Goal: Task Accomplishment & Management: Manage account settings

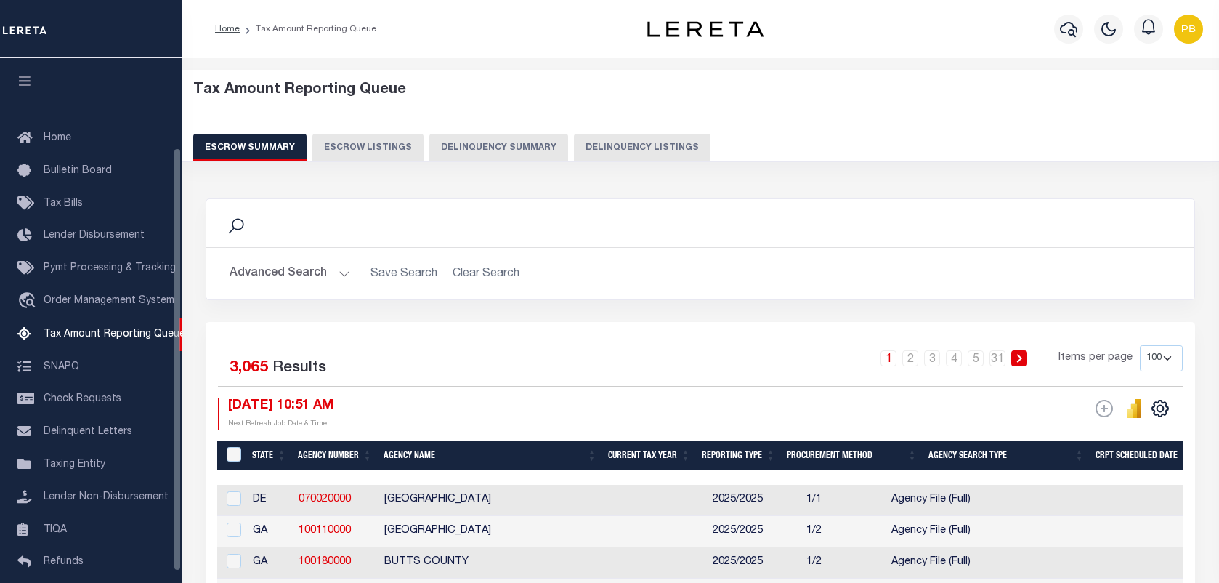
select select "100"
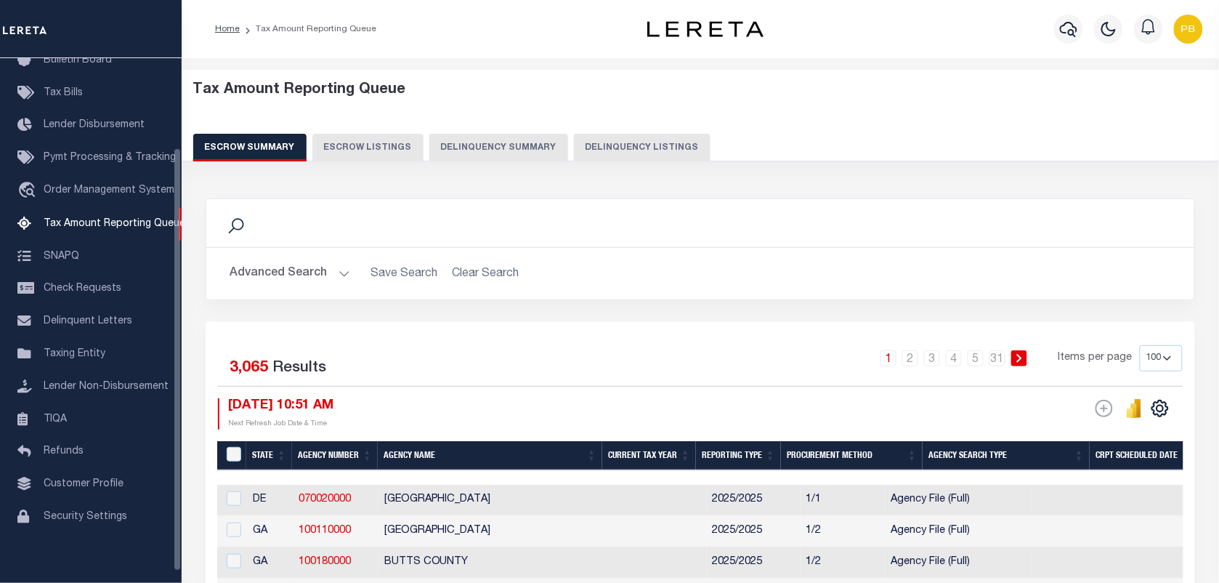
click at [600, 151] on button "Delinquency Listings" at bounding box center [642, 148] width 137 height 28
select select "100"
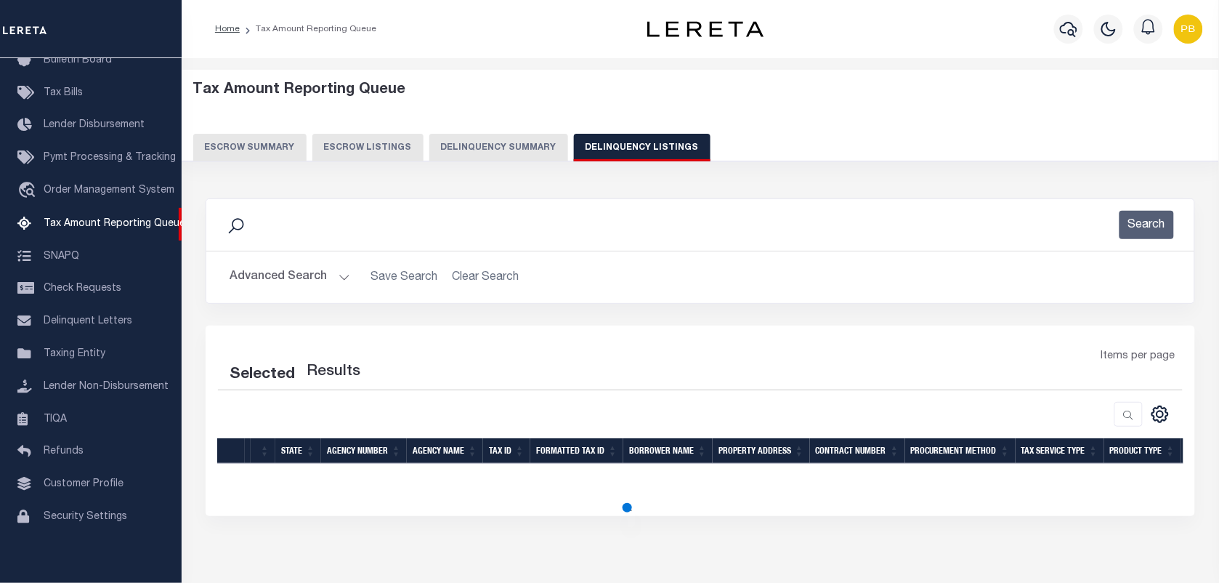
select select "100"
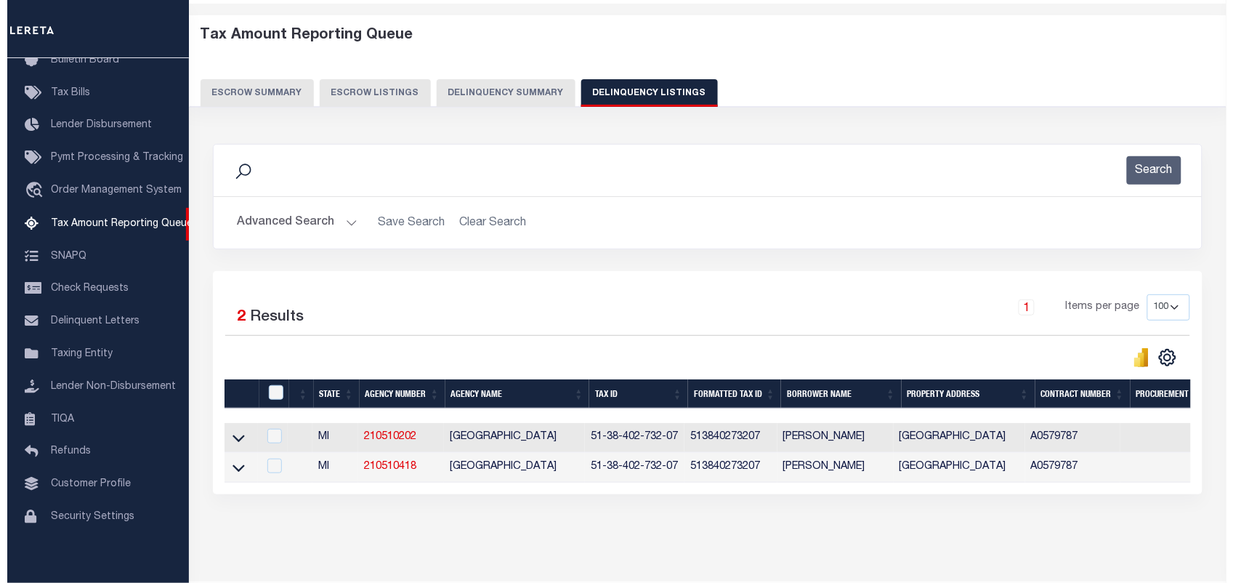
scroll to position [0, 0]
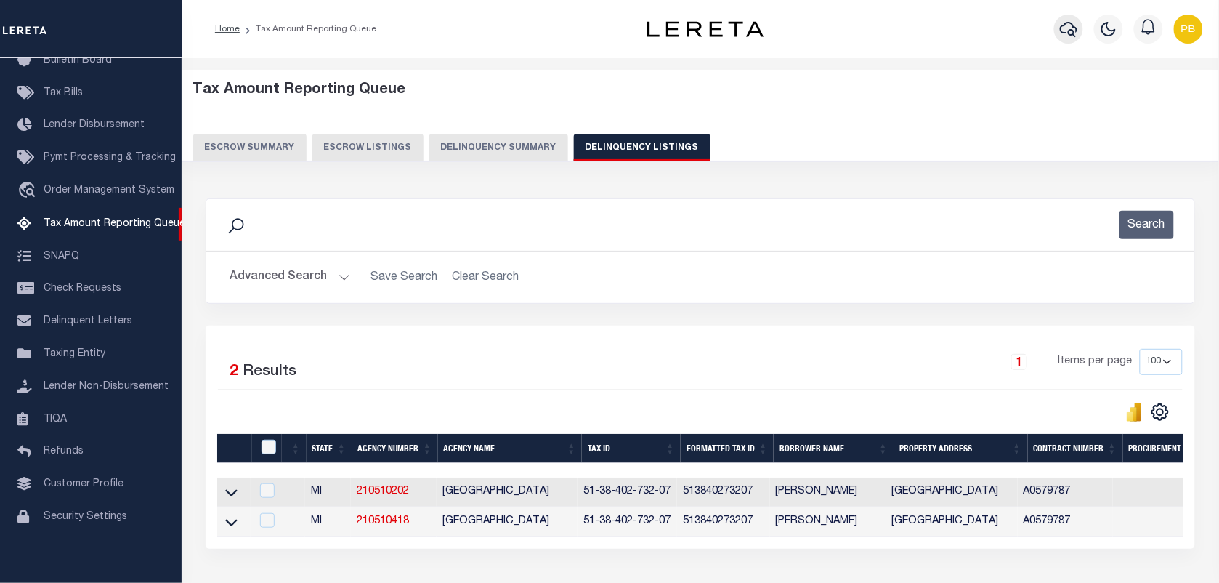
click at [1067, 34] on icon "button" at bounding box center [1068, 28] width 17 height 17
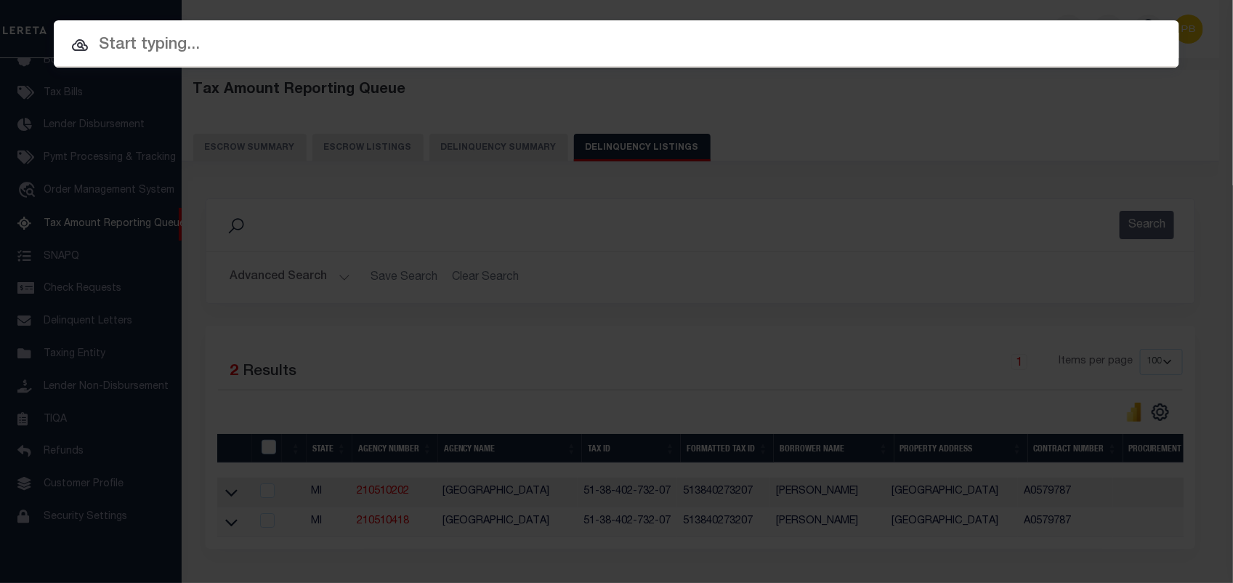
paste input "117117"
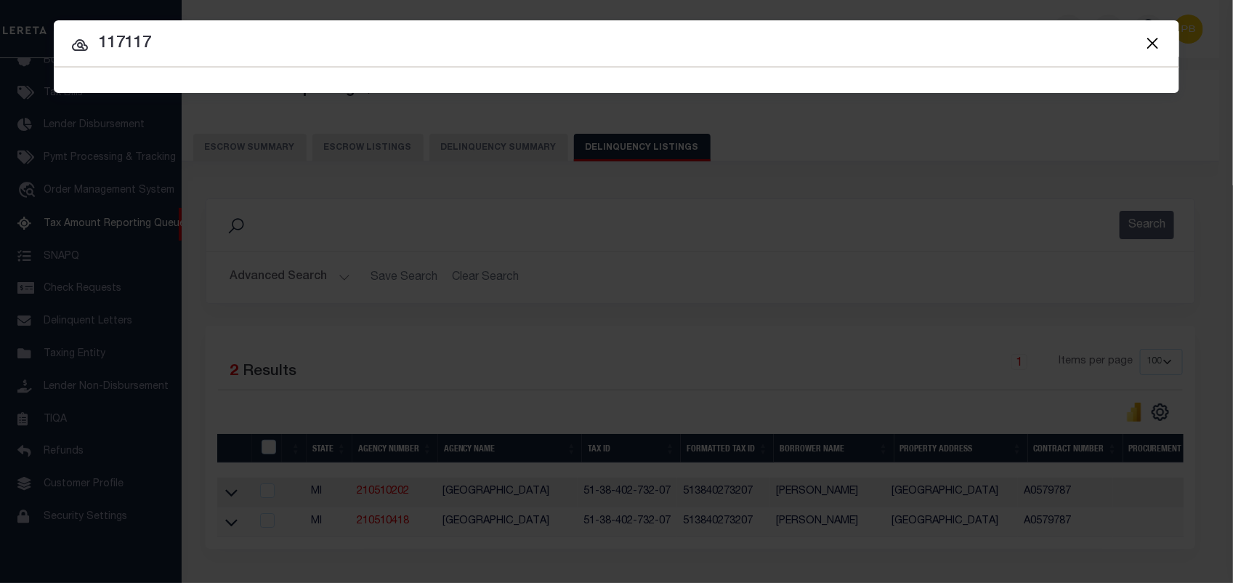
type input "117117"
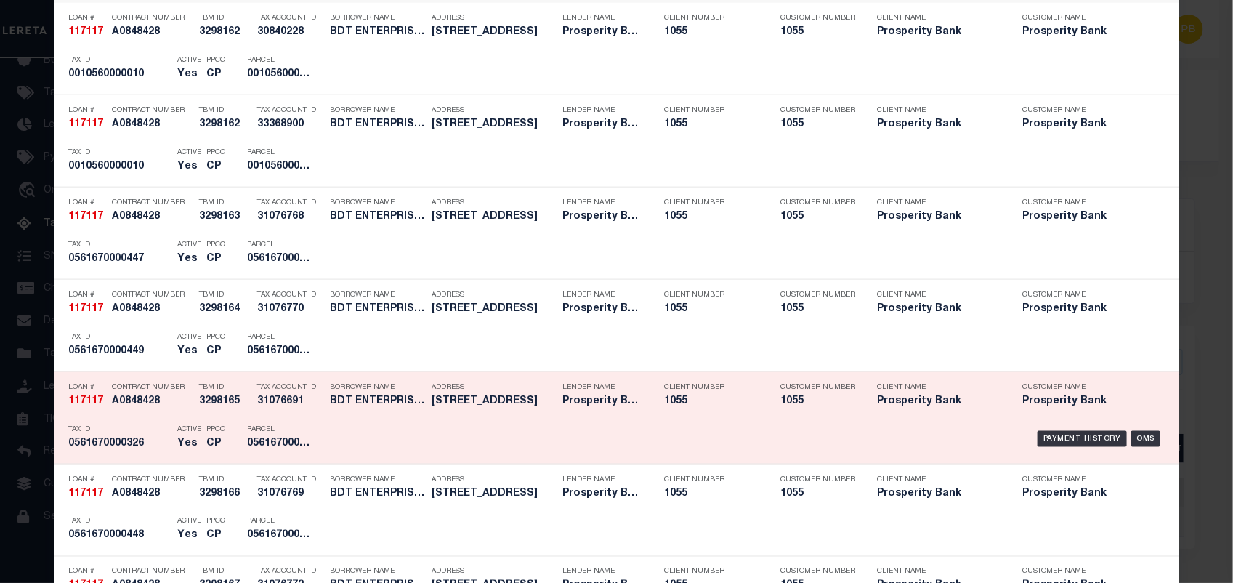
scroll to position [727, 0]
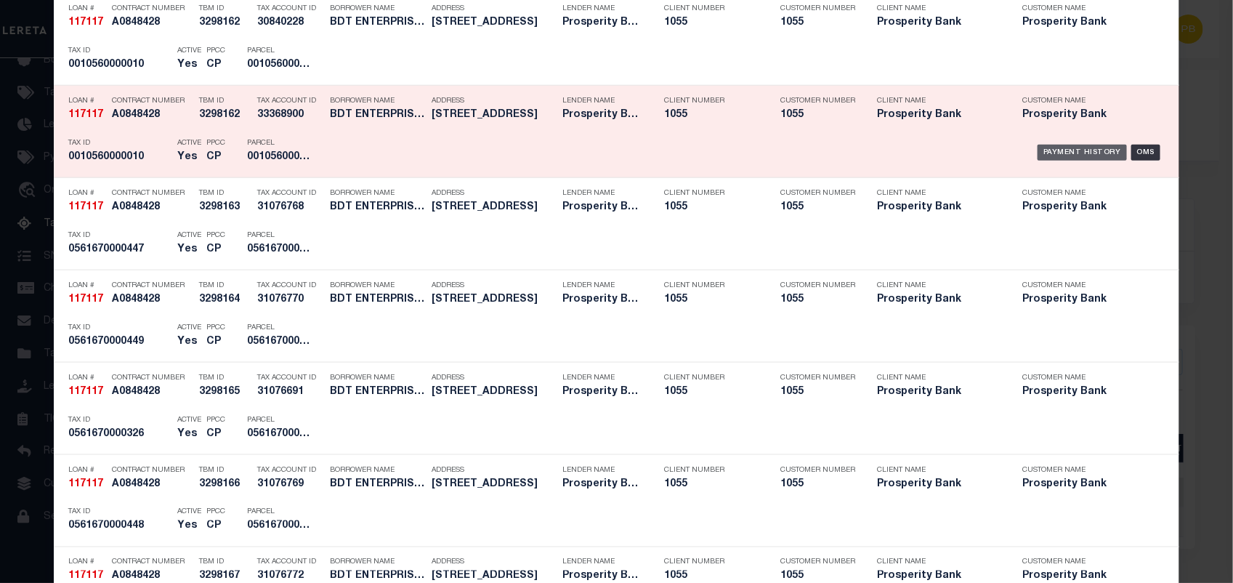
click at [1061, 155] on div "Payment History" at bounding box center [1082, 153] width 89 height 16
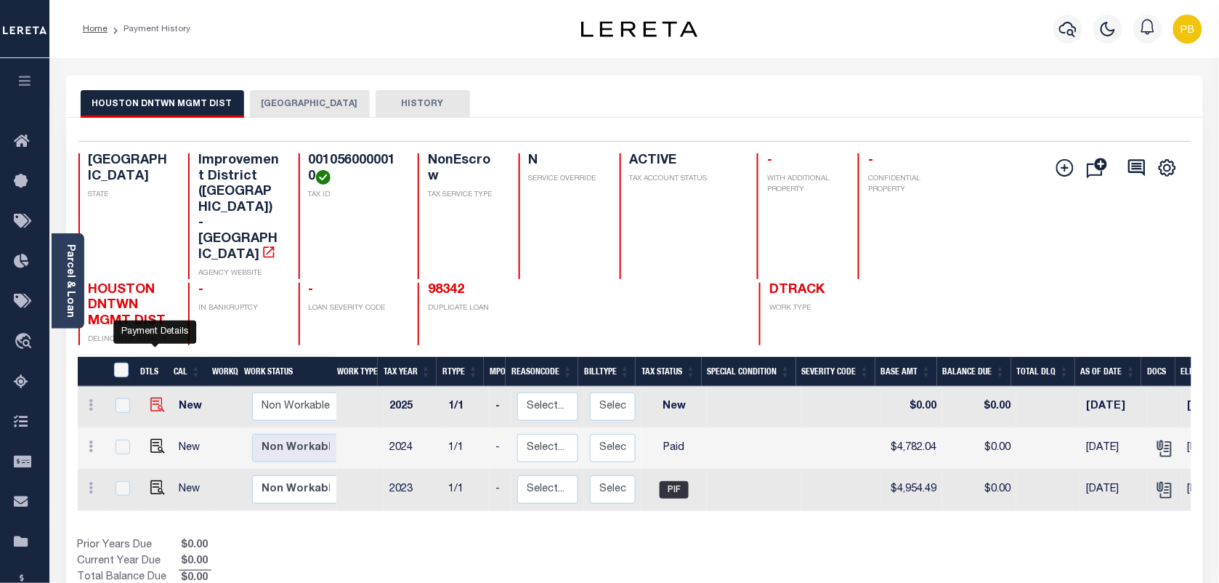
click at [155, 397] on img "" at bounding box center [157, 404] width 15 height 15
checkbox input "true"
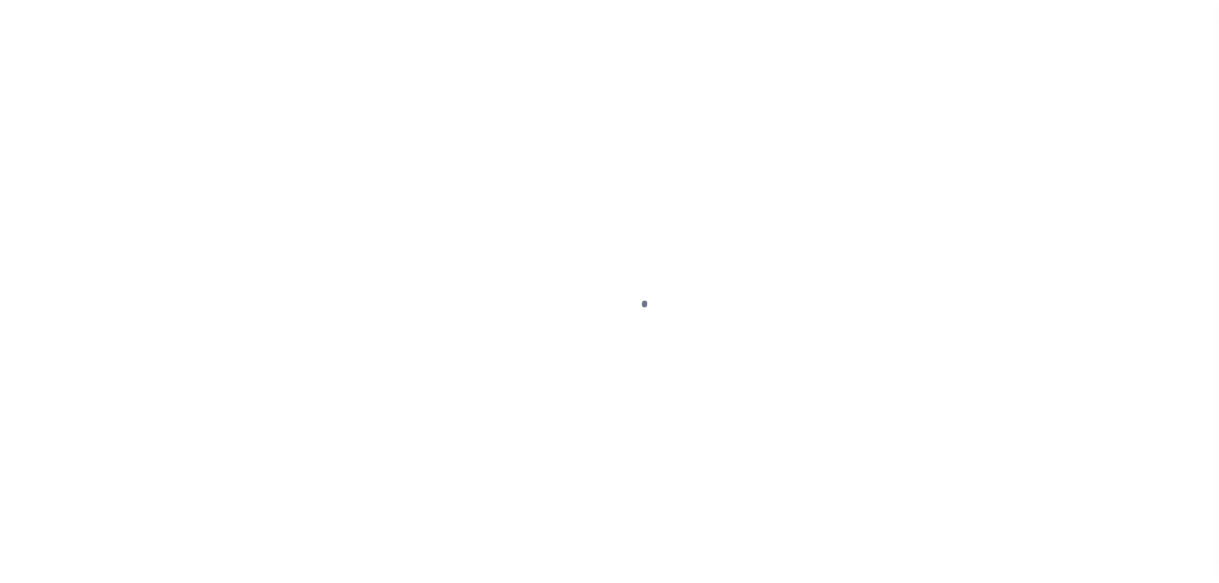
select select "NW2"
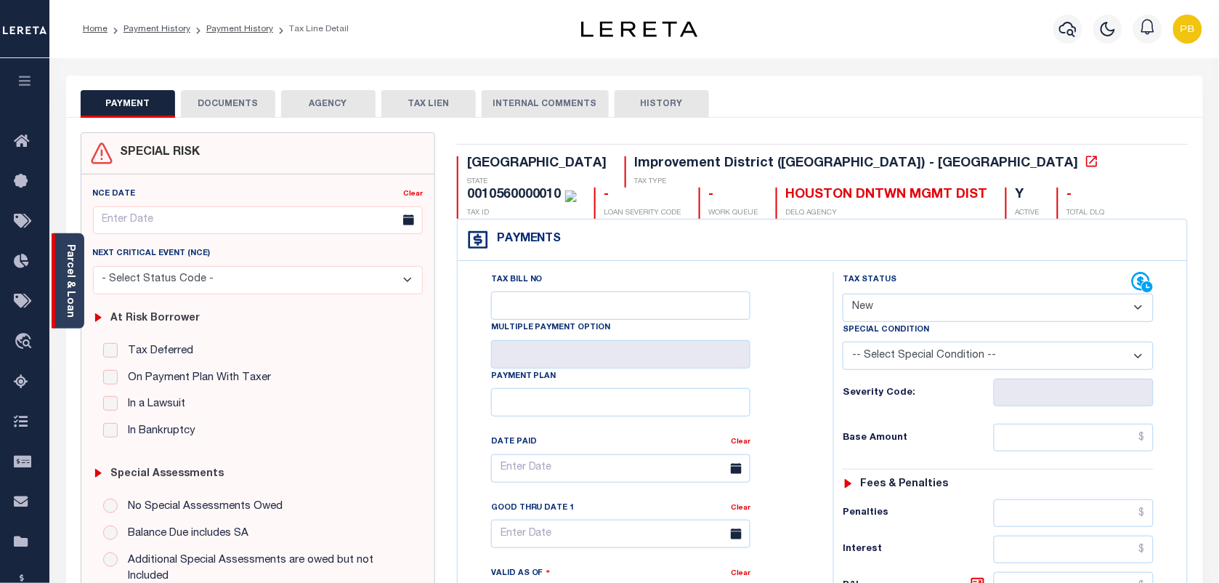
click at [77, 283] on div "Parcel & Loan" at bounding box center [68, 280] width 33 height 95
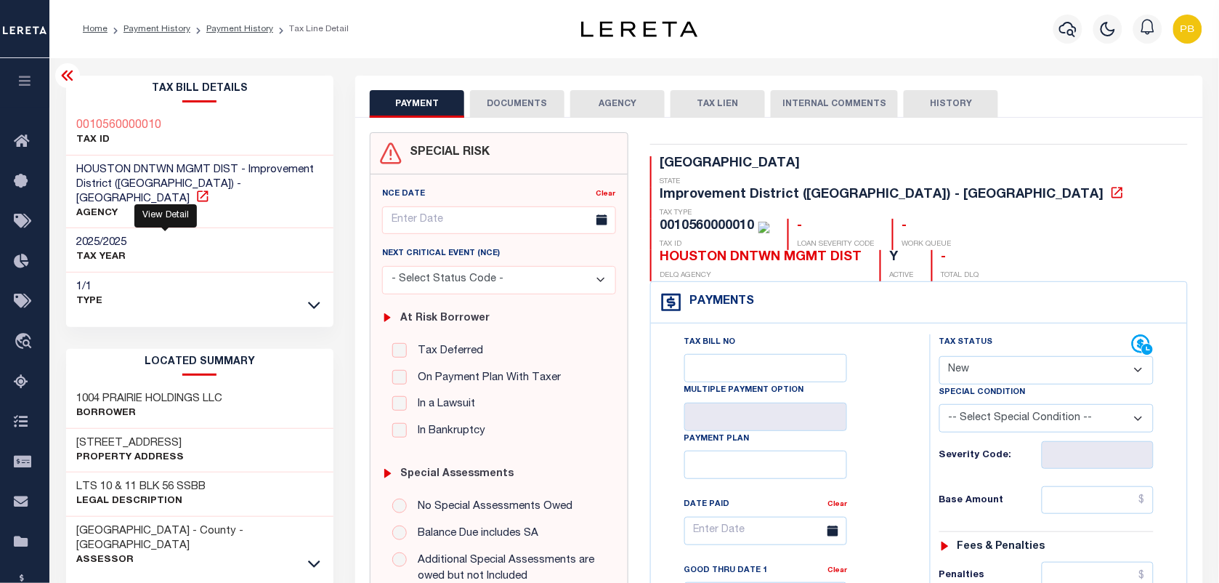
click at [195, 189] on icon at bounding box center [202, 196] width 15 height 15
click at [168, 26] on link "Payment History" at bounding box center [157, 29] width 67 height 9
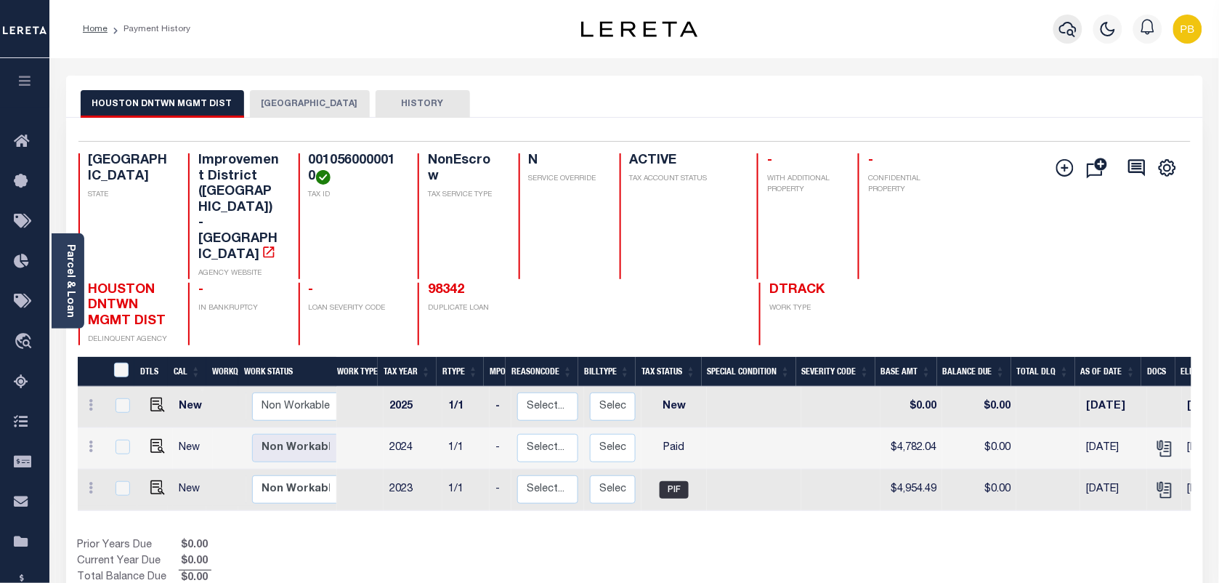
click at [1061, 23] on icon "button" at bounding box center [1067, 28] width 17 height 17
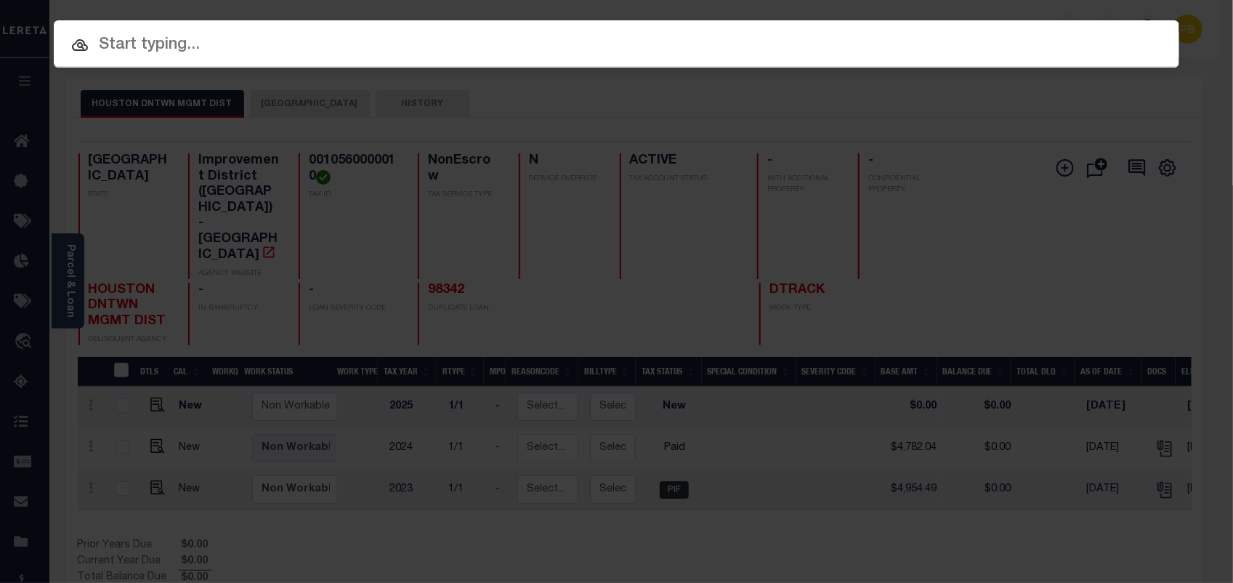
paste input "117117"
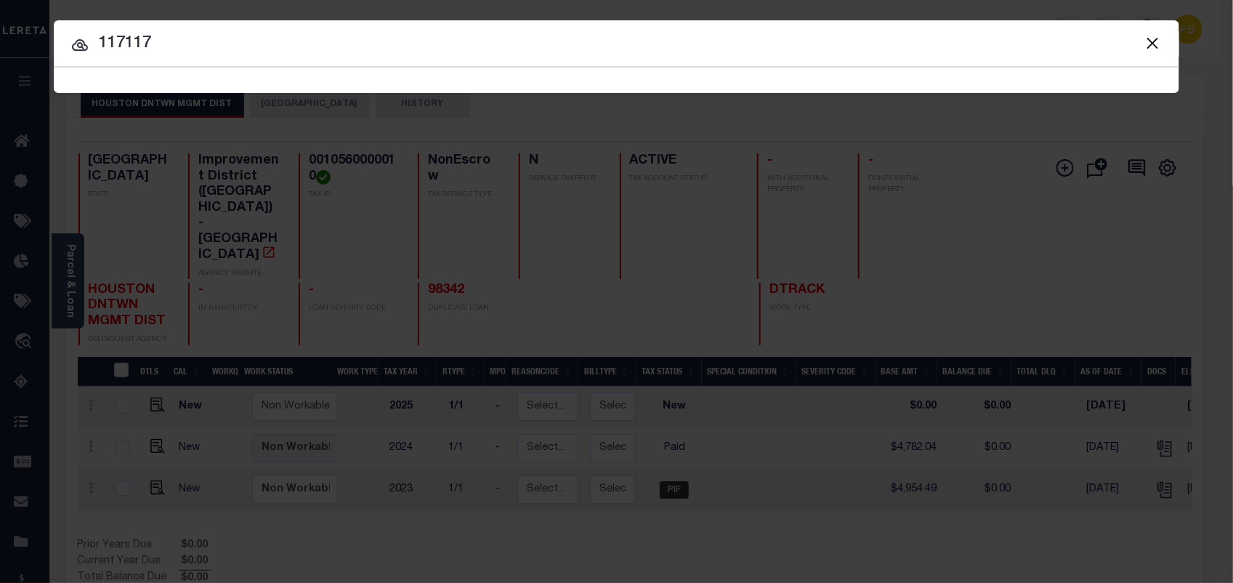
type input "117117"
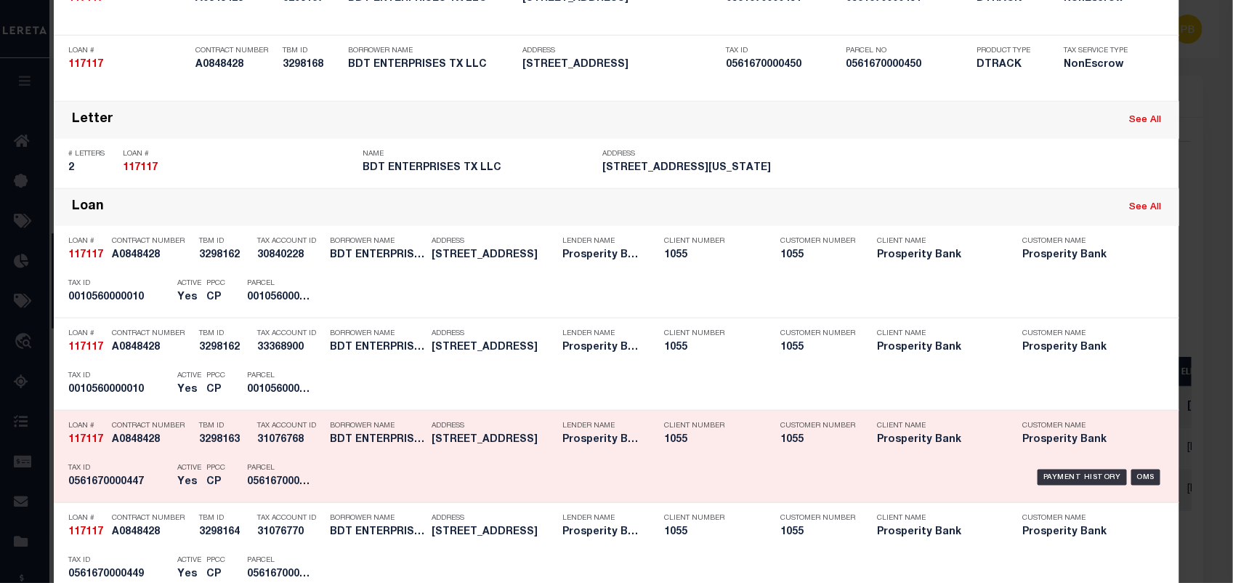
scroll to position [545, 0]
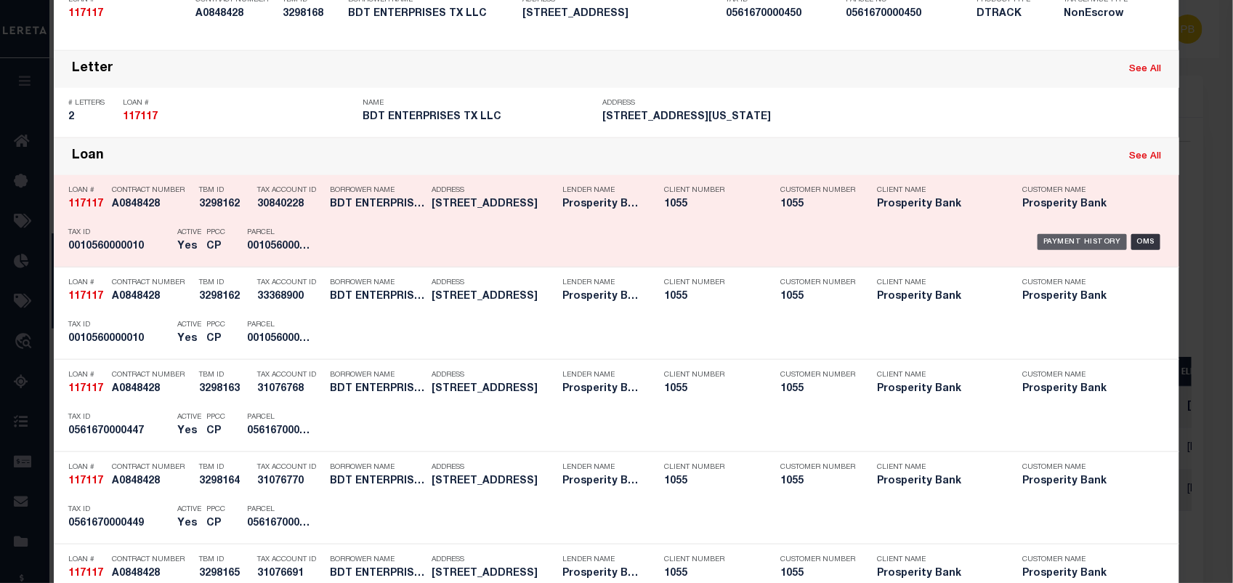
click at [1087, 238] on div "Payment History" at bounding box center [1082, 242] width 89 height 16
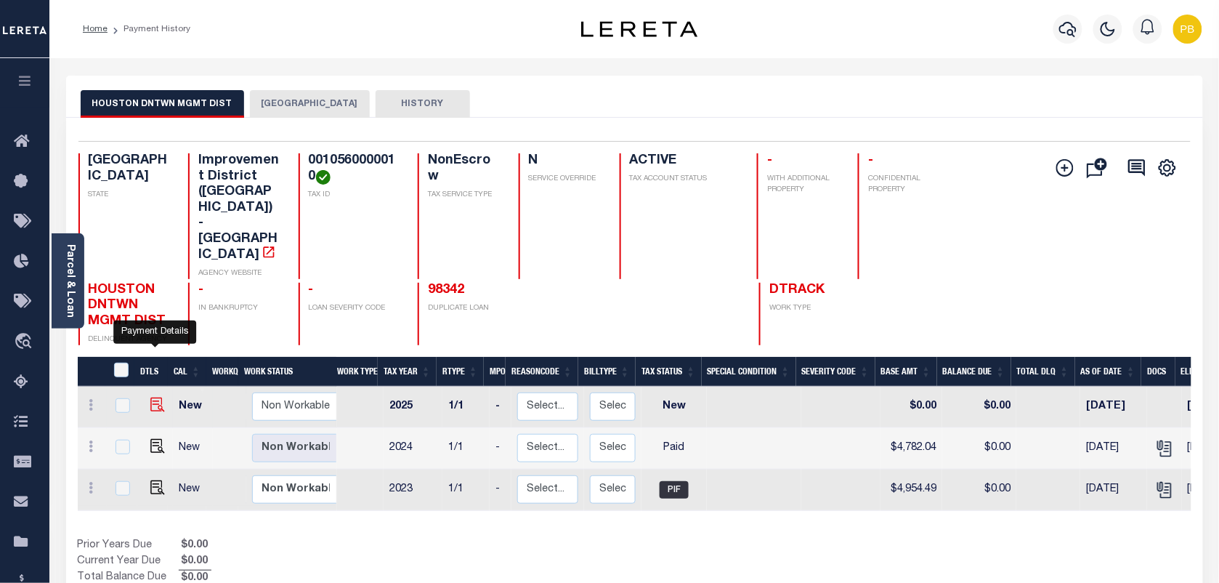
click at [153, 397] on img "" at bounding box center [157, 404] width 15 height 15
checkbox input "true"
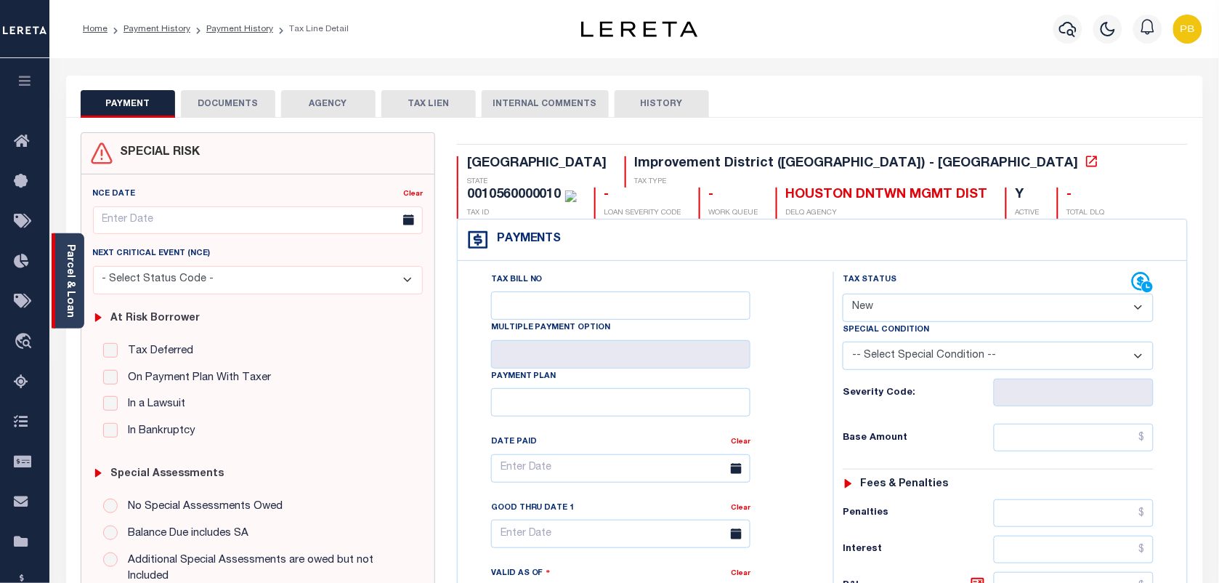
click at [77, 283] on div "Parcel & Loan" at bounding box center [68, 280] width 33 height 95
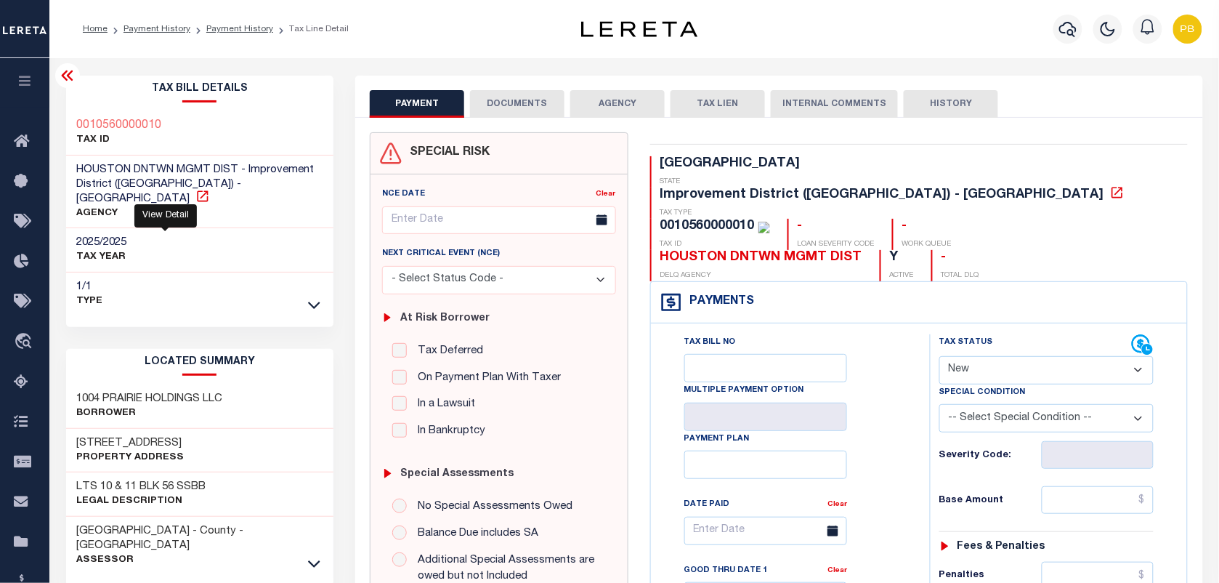
click at [195, 189] on icon at bounding box center [202, 196] width 15 height 15
click at [127, 124] on h3 "0010560000010" at bounding box center [119, 125] width 85 height 15
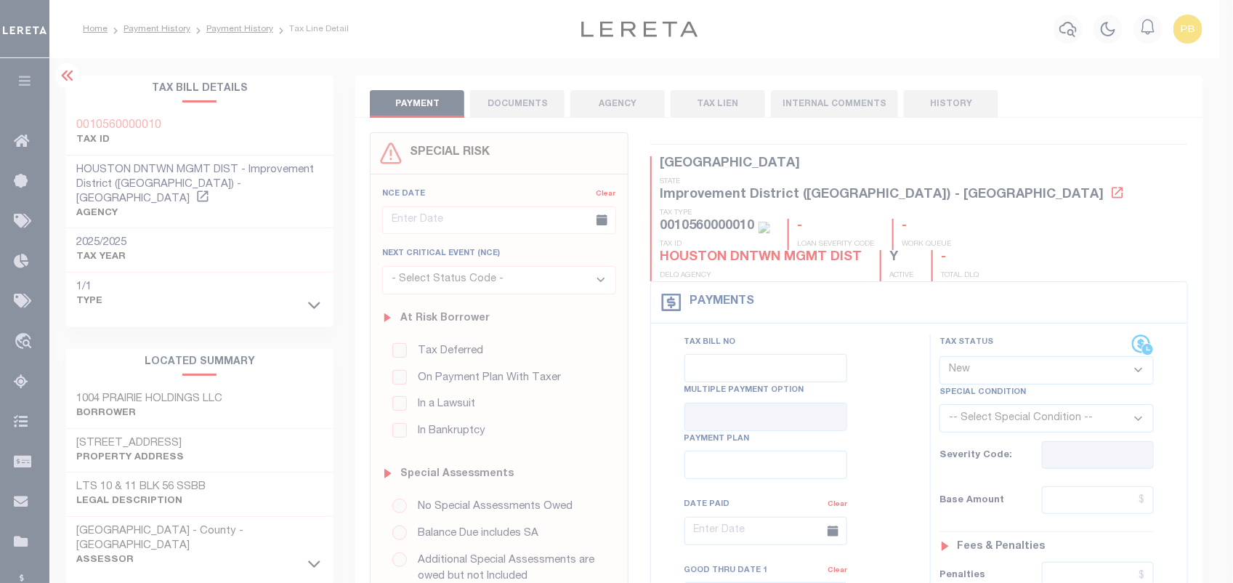
click at [128, 124] on body "Home Payment History Payment History Tax Line Detail Profile Sign out" at bounding box center [616, 585] width 1233 height 1171
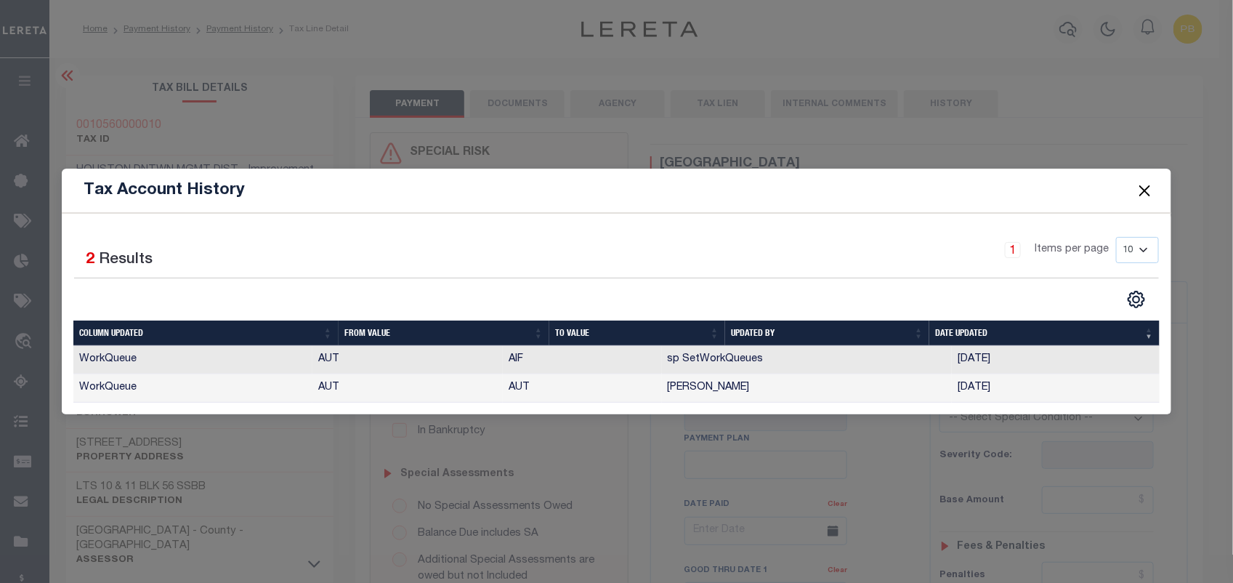
click at [1141, 193] on button "Close" at bounding box center [1144, 190] width 19 height 19
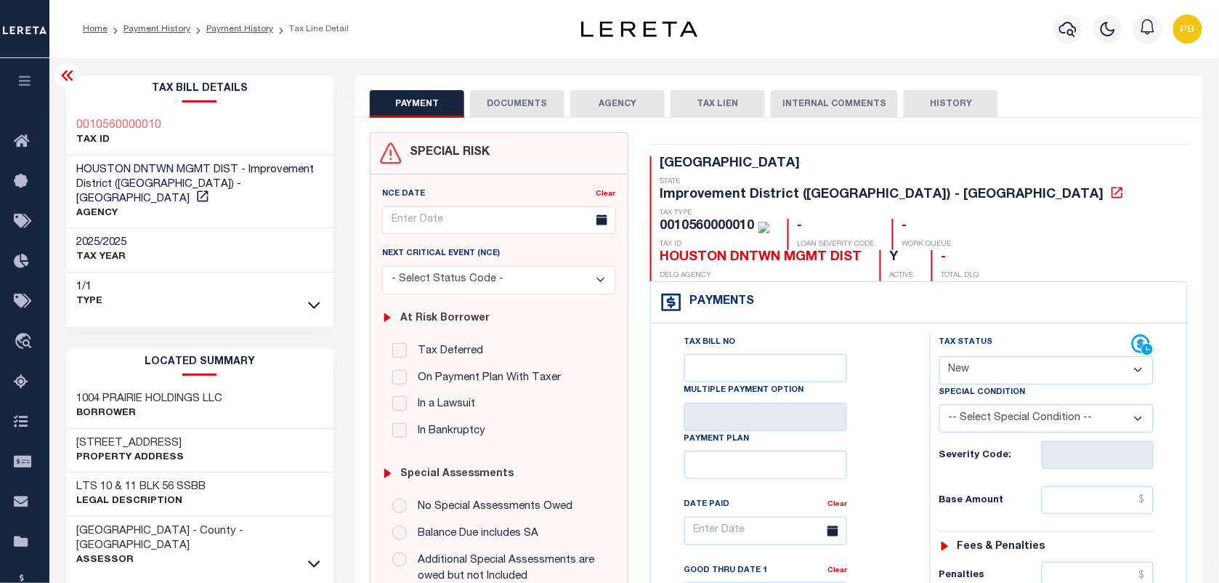
click at [755, 219] on div "0010560000010" at bounding box center [707, 225] width 94 height 13
copy div "0010560000010"
click at [195, 189] on icon at bounding box center [202, 196] width 15 height 15
click at [994, 356] on select "- Select Status Code - Open Due/Unpaid Paid Incomplete No Tax Due Internal Refu…" at bounding box center [1046, 370] width 214 height 28
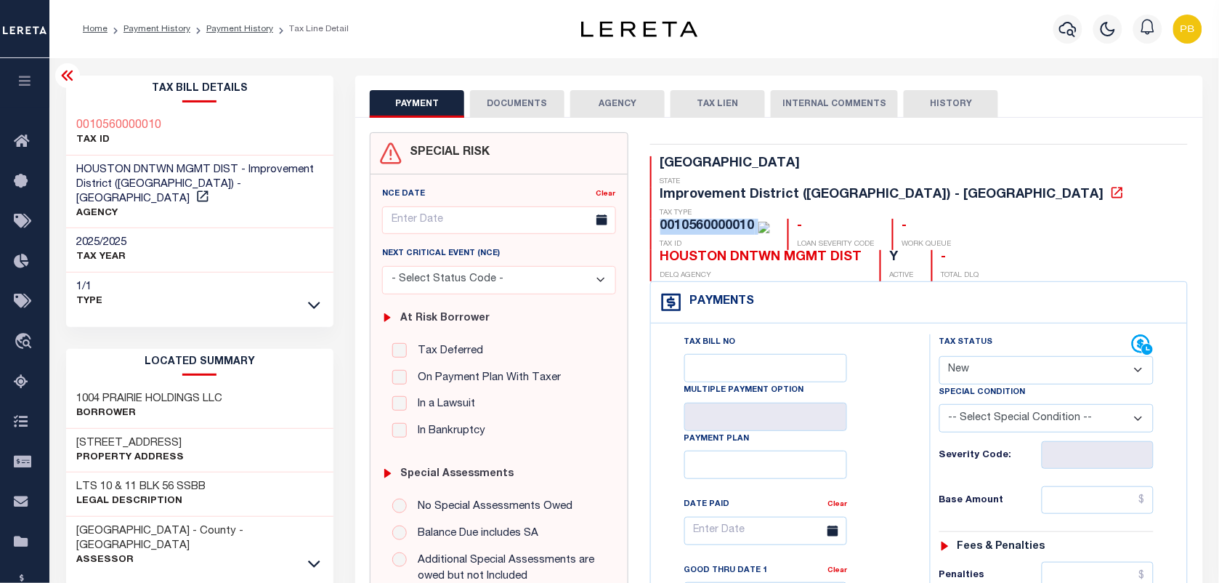
select select "PYD"
click at [939, 356] on select "- Select Status Code - Open Due/Unpaid Paid Incomplete No Tax Due Internal Refu…" at bounding box center [1046, 370] width 214 height 28
type input "[DATE]"
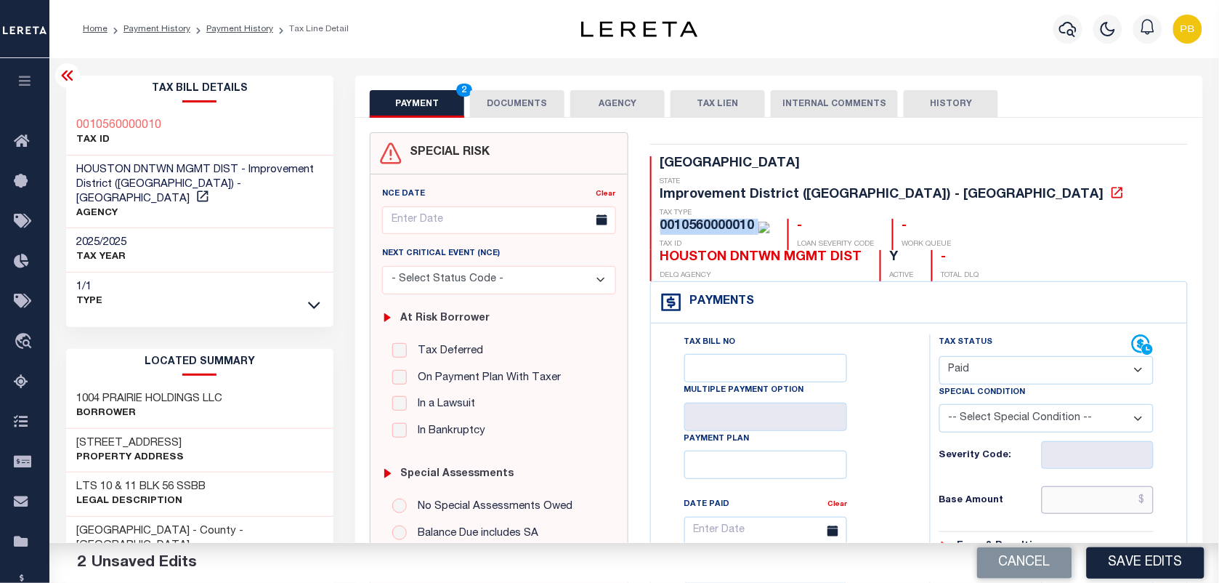
click at [1090, 486] on input "text" at bounding box center [1098, 500] width 113 height 28
paste input "5,308.06"
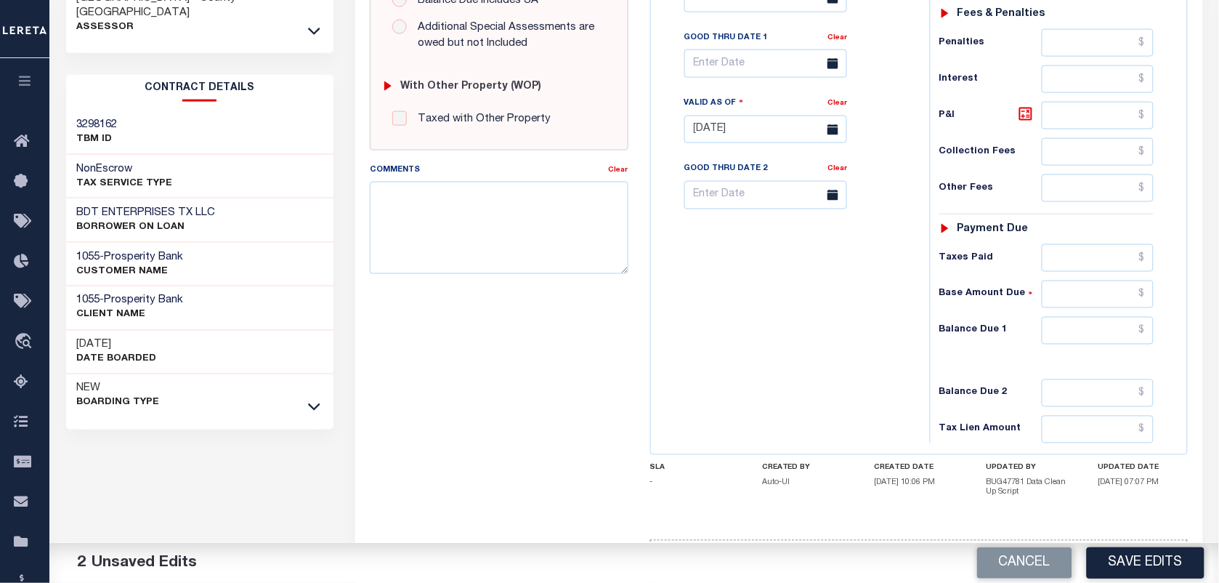
scroll to position [534, 0]
type input "$5,308.06"
click at [1096, 315] on input "text" at bounding box center [1098, 329] width 113 height 28
type input "$0.00"
click at [1146, 561] on button "Save Edits" at bounding box center [1146, 562] width 118 height 31
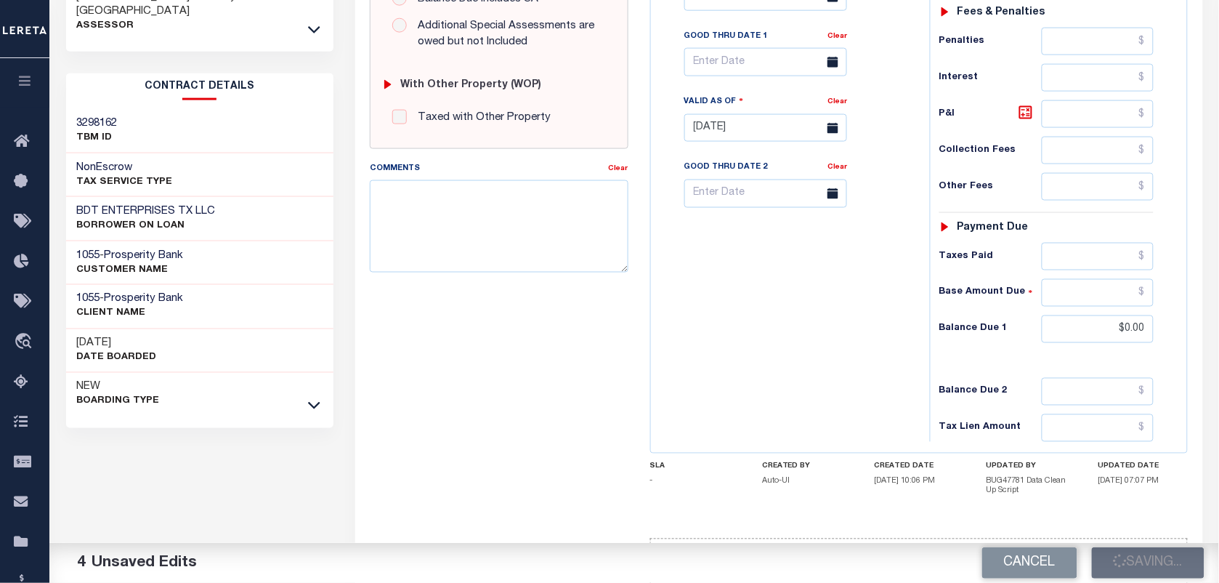
checkbox input "false"
type input "$5,308.06"
type input "$0"
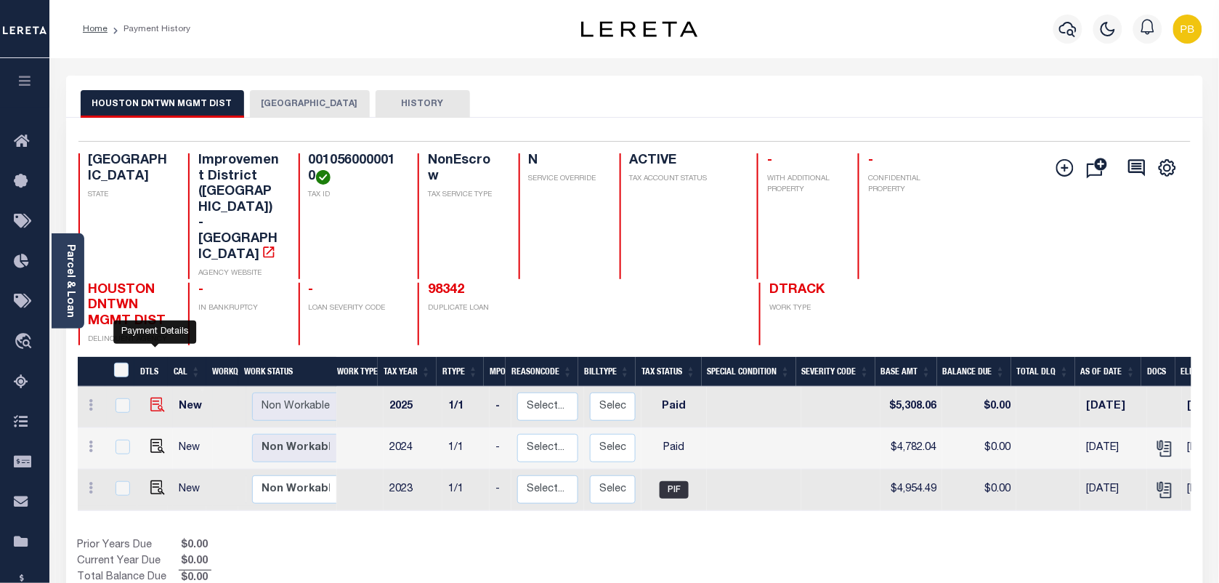
click at [151, 397] on img "" at bounding box center [157, 404] width 15 height 15
checkbox input "true"
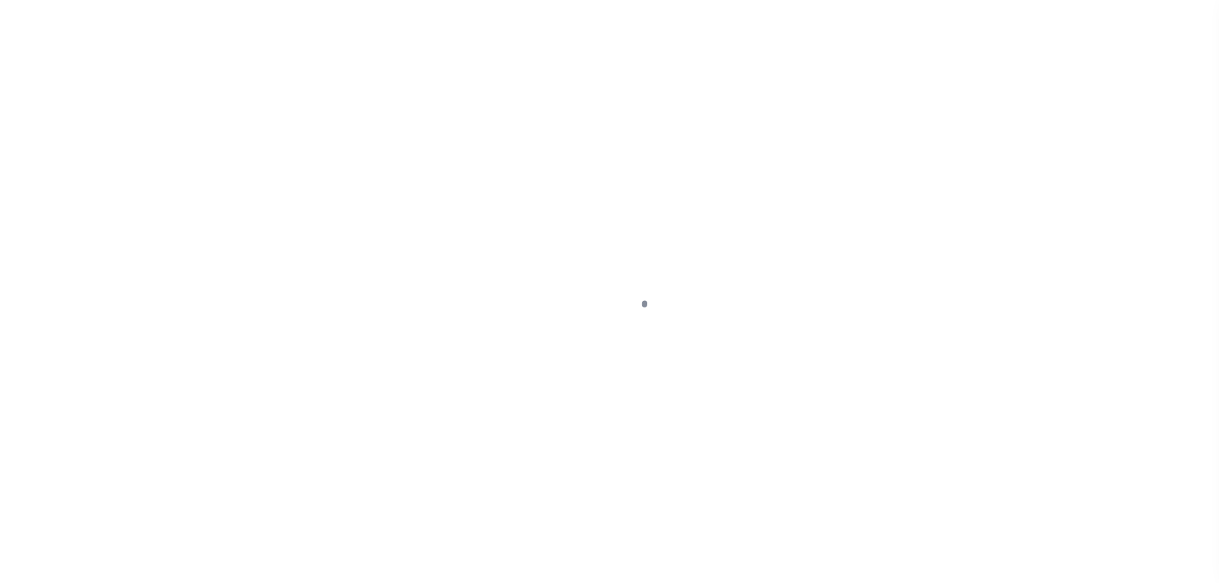
select select "PYD"
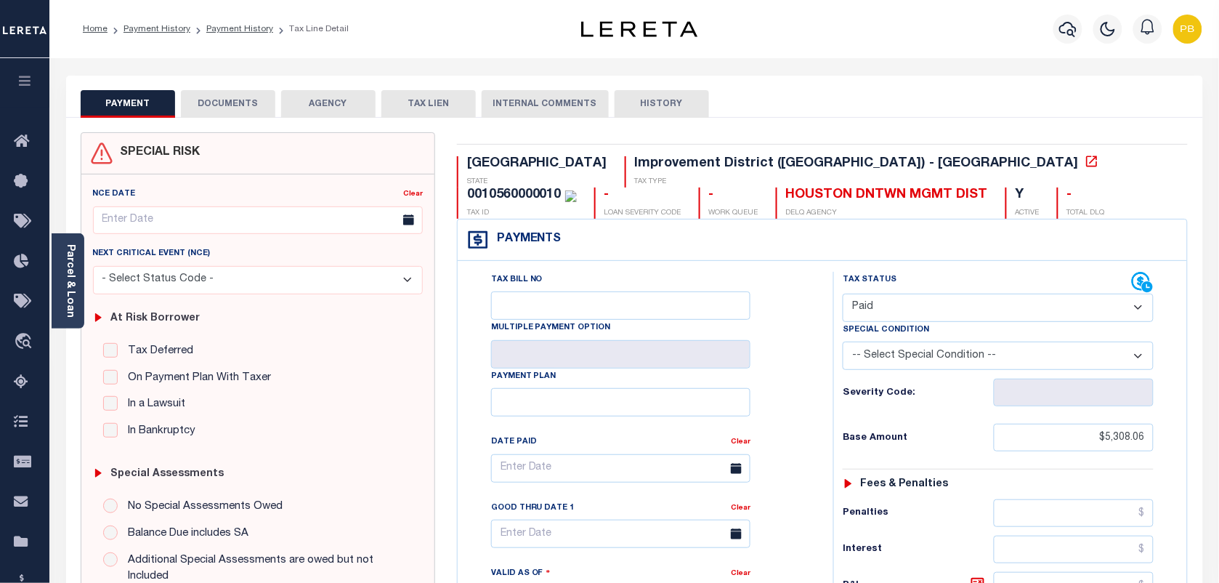
click at [245, 106] on button "DOCUMENTS" at bounding box center [228, 104] width 94 height 28
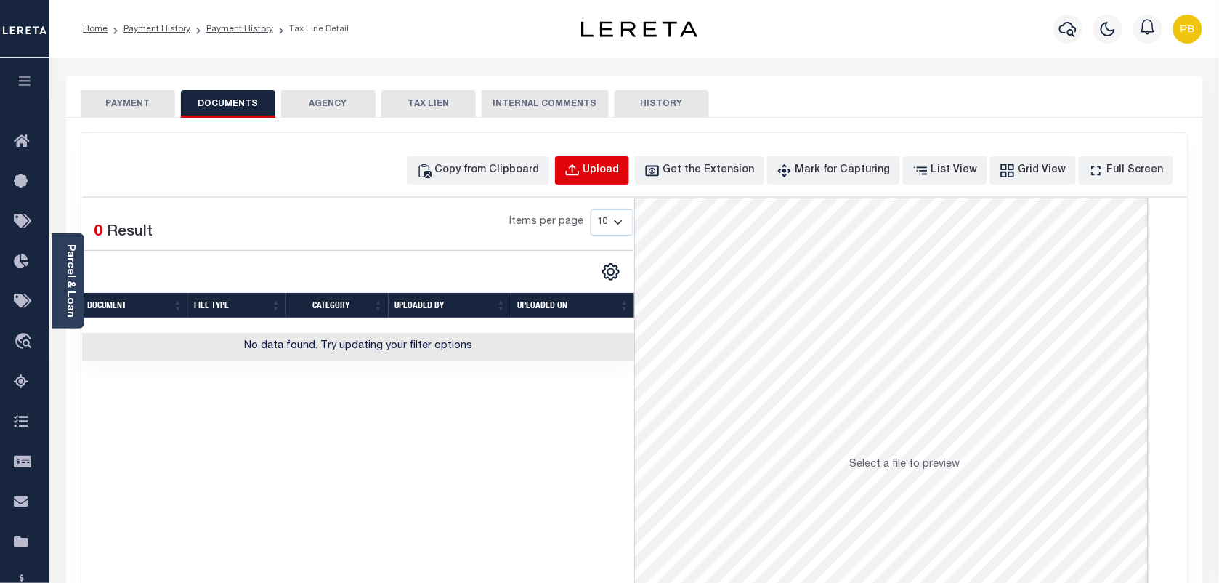
click at [620, 169] on div "Upload" at bounding box center [601, 171] width 36 height 16
select select "POP"
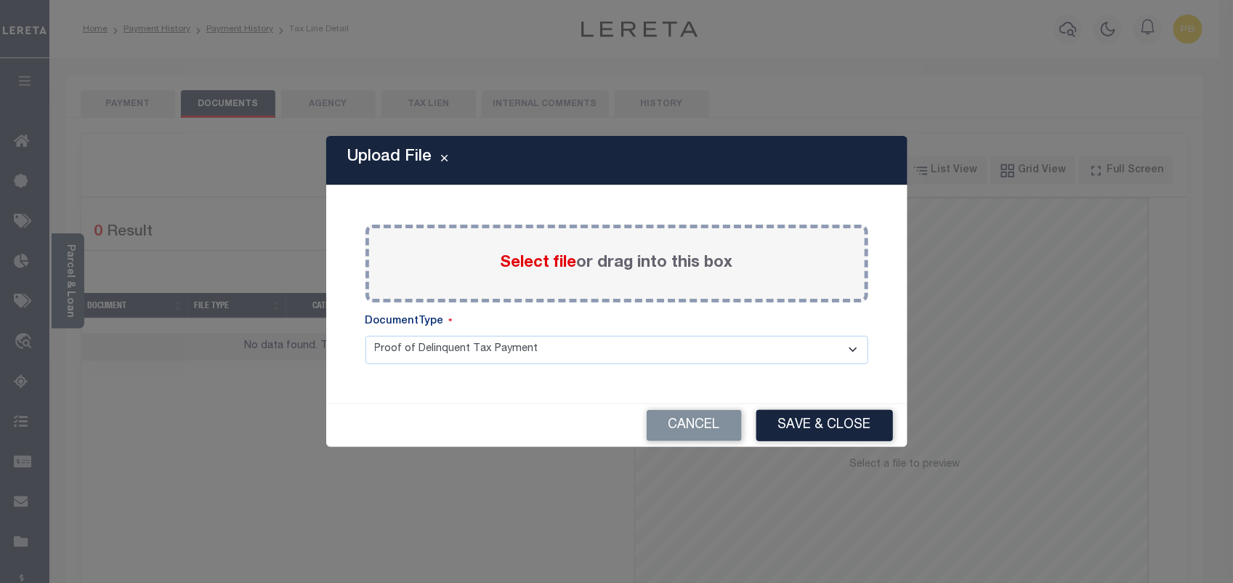
click at [545, 264] on span "Select file" at bounding box center [539, 263] width 76 height 16
click at [0, 0] on input "Select file or drag into this box" at bounding box center [0, 0] width 0 height 0
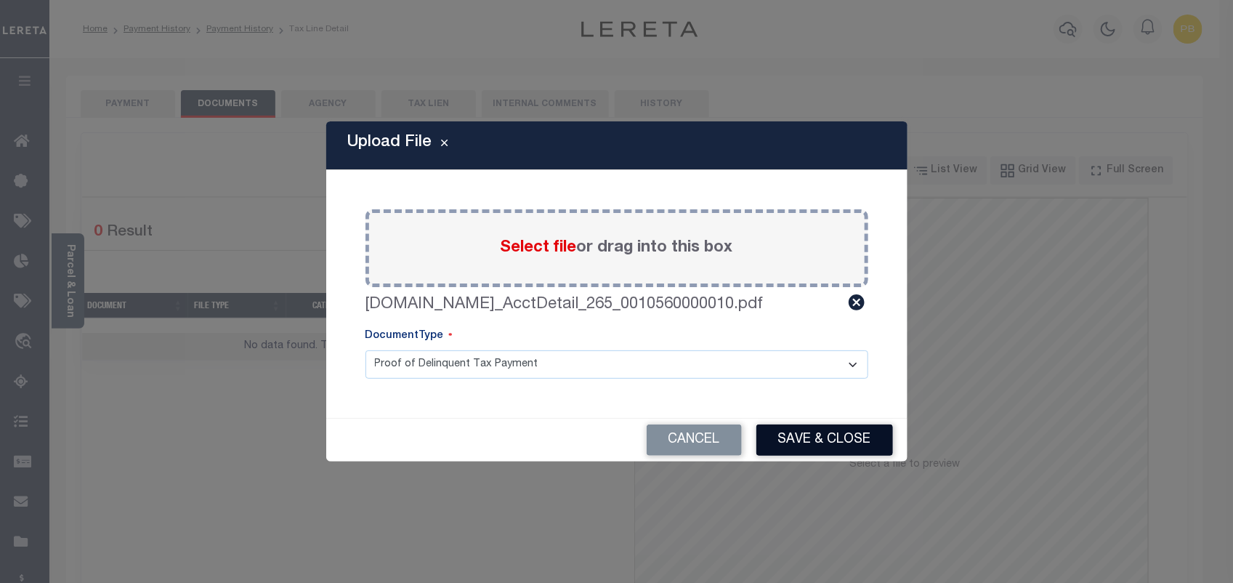
click at [814, 443] on button "Save & Close" at bounding box center [824, 439] width 137 height 31
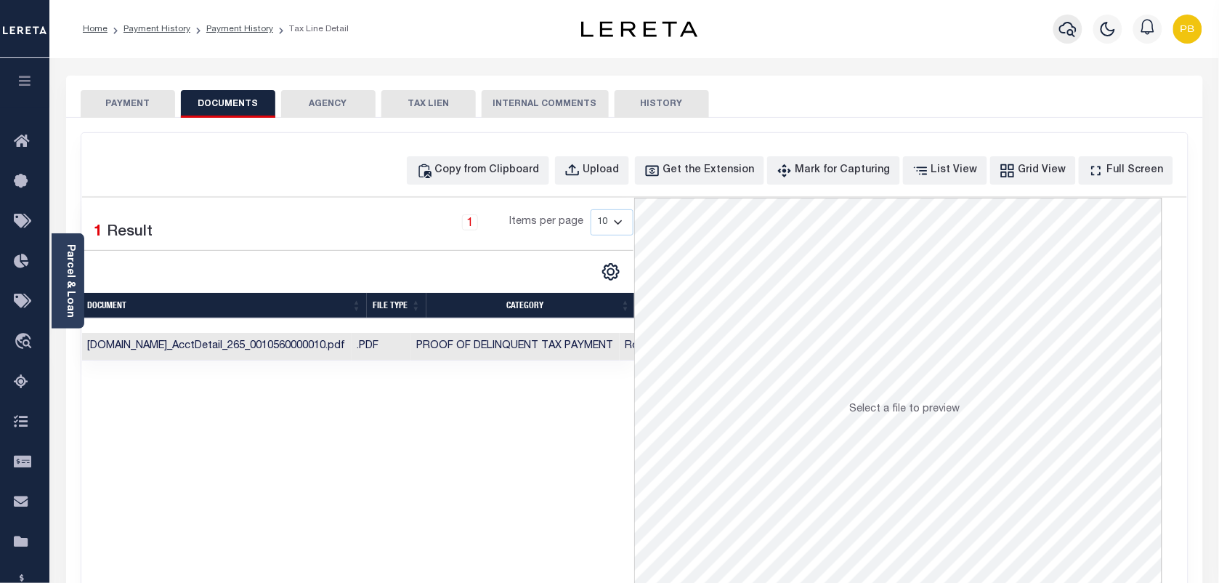
click at [1058, 31] on button "button" at bounding box center [1068, 29] width 29 height 29
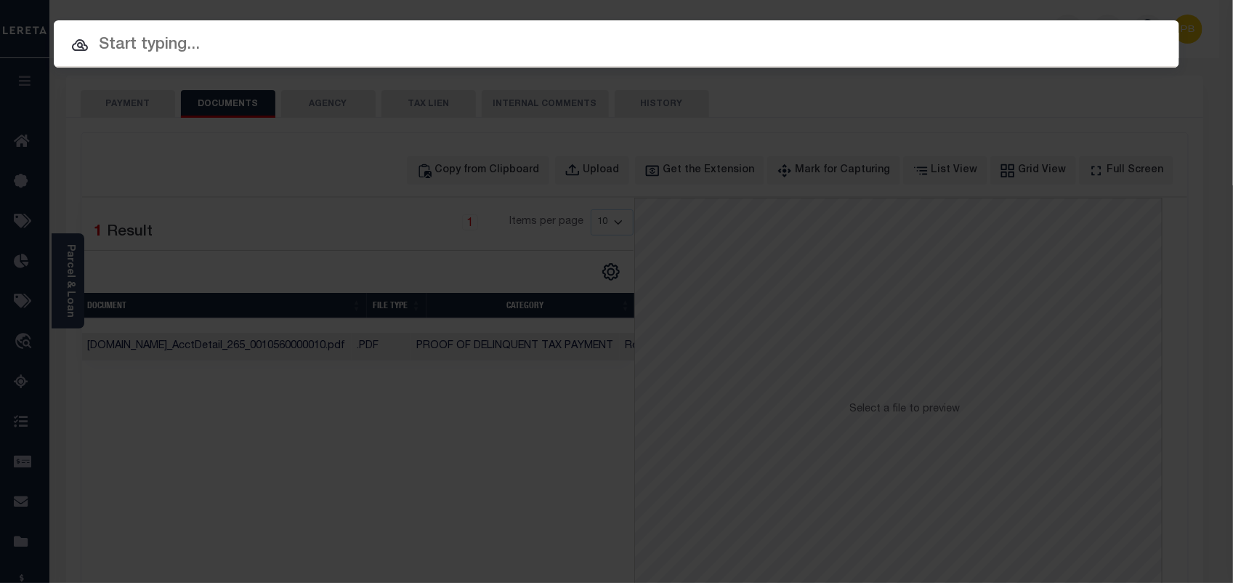
paste input "98342"
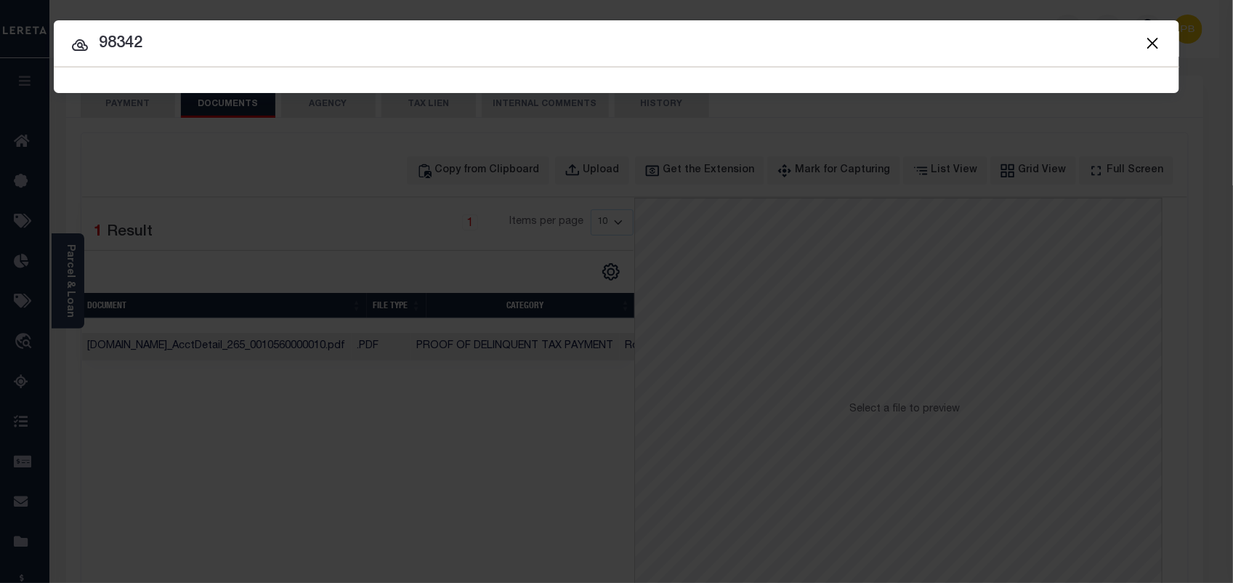
type input "98342"
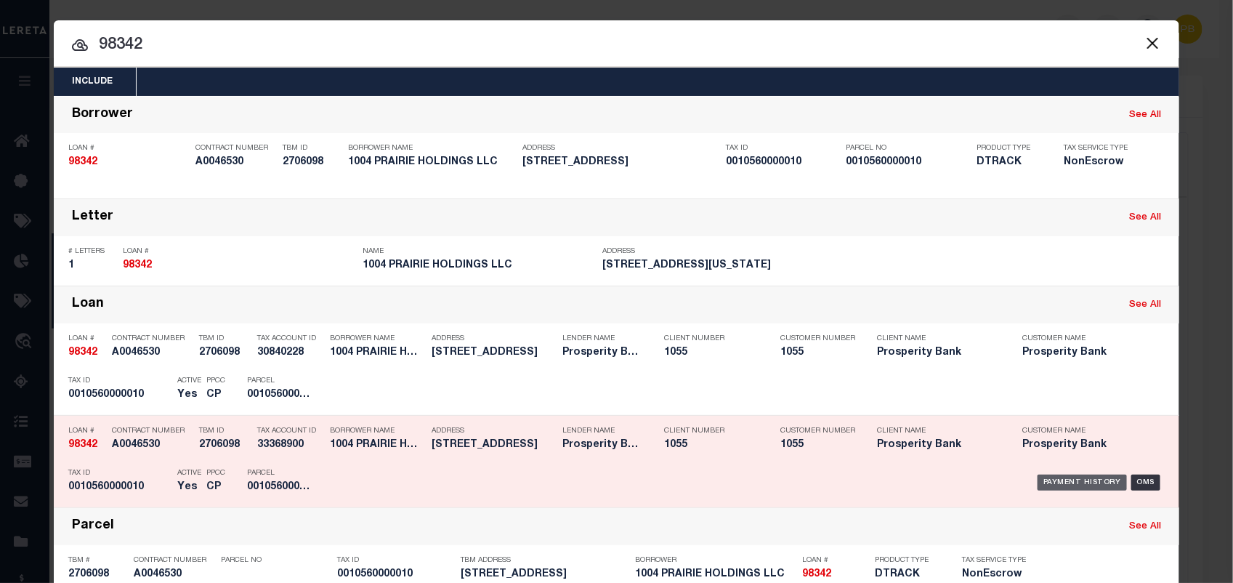
click at [1081, 480] on div "Payment History" at bounding box center [1082, 482] width 89 height 16
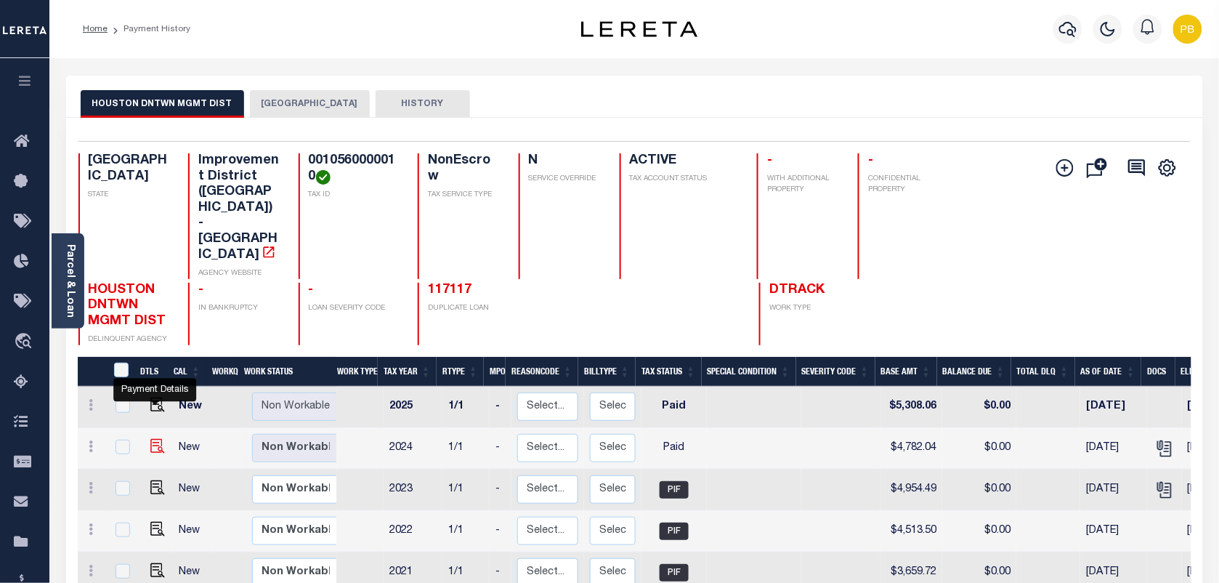
click at [153, 439] on img "" at bounding box center [157, 446] width 15 height 15
checkbox input "true"
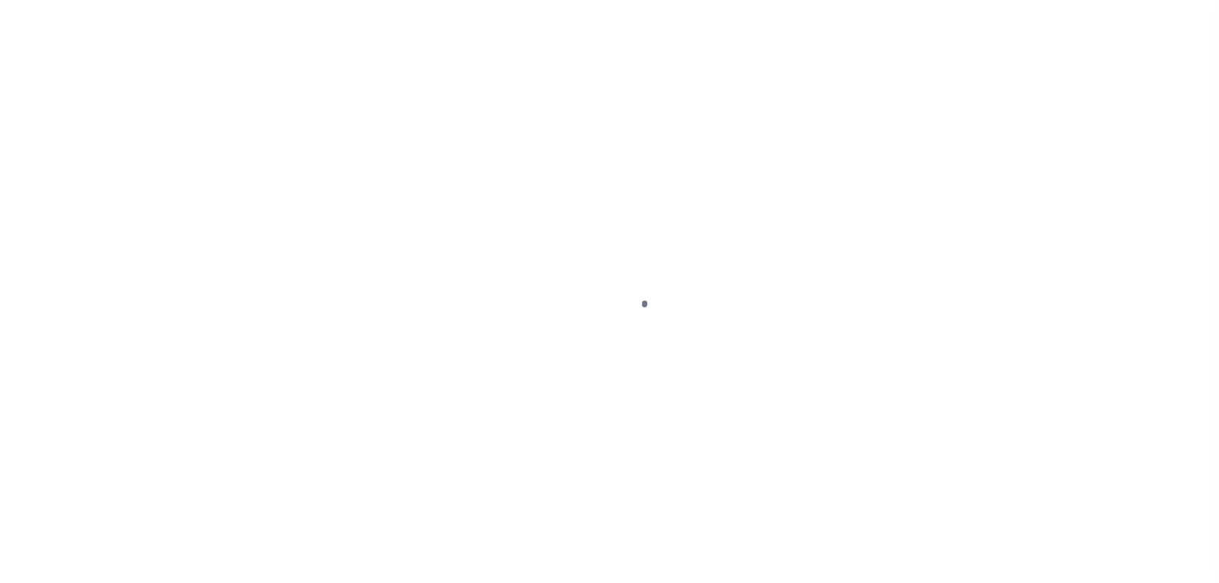
select select "PYD"
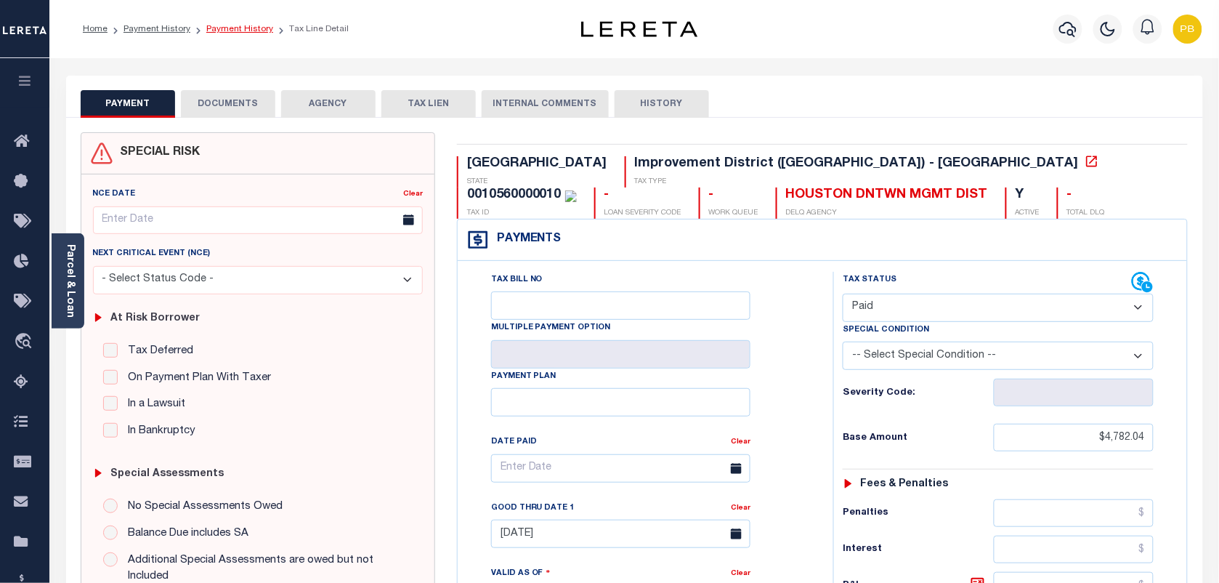
click at [222, 31] on link "Payment History" at bounding box center [239, 29] width 67 height 9
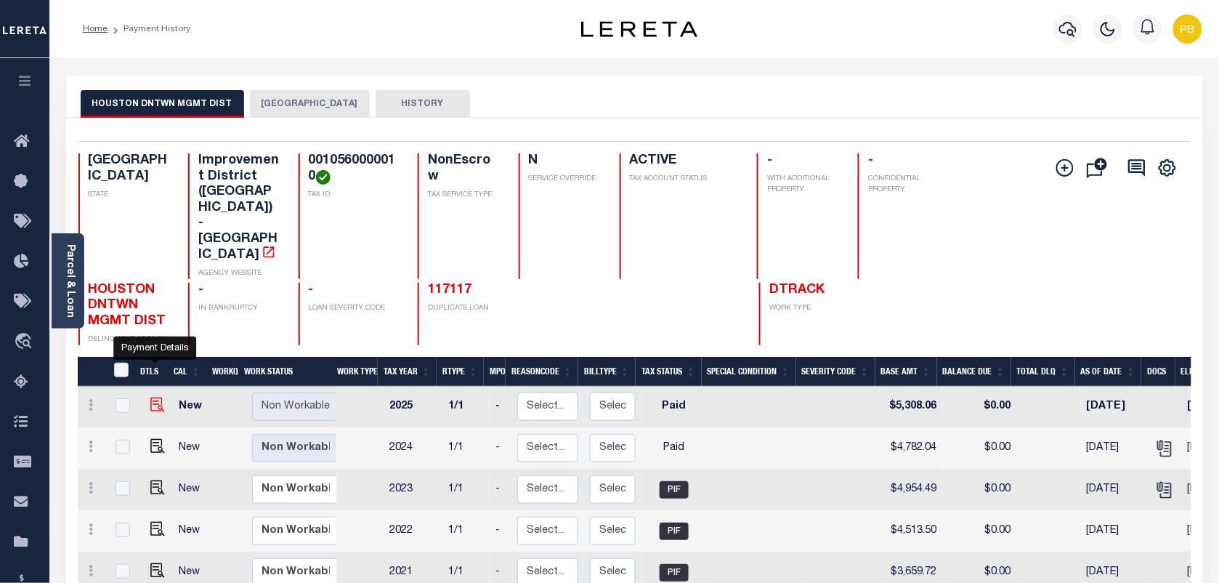
click at [153, 397] on img "" at bounding box center [157, 404] width 15 height 15
checkbox input "true"
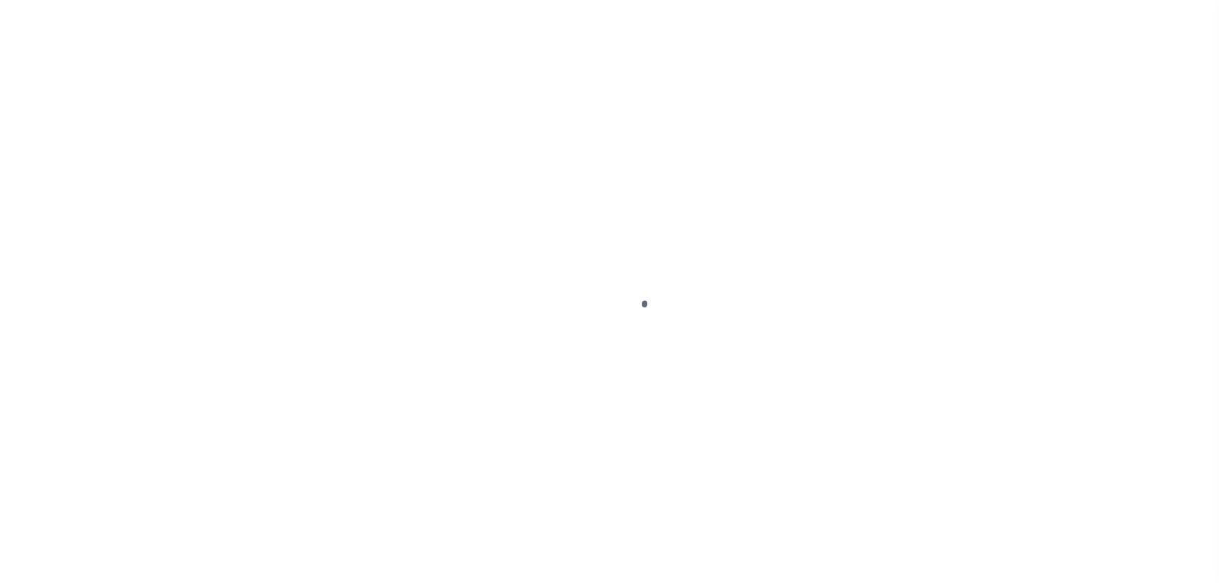
select select "PYD"
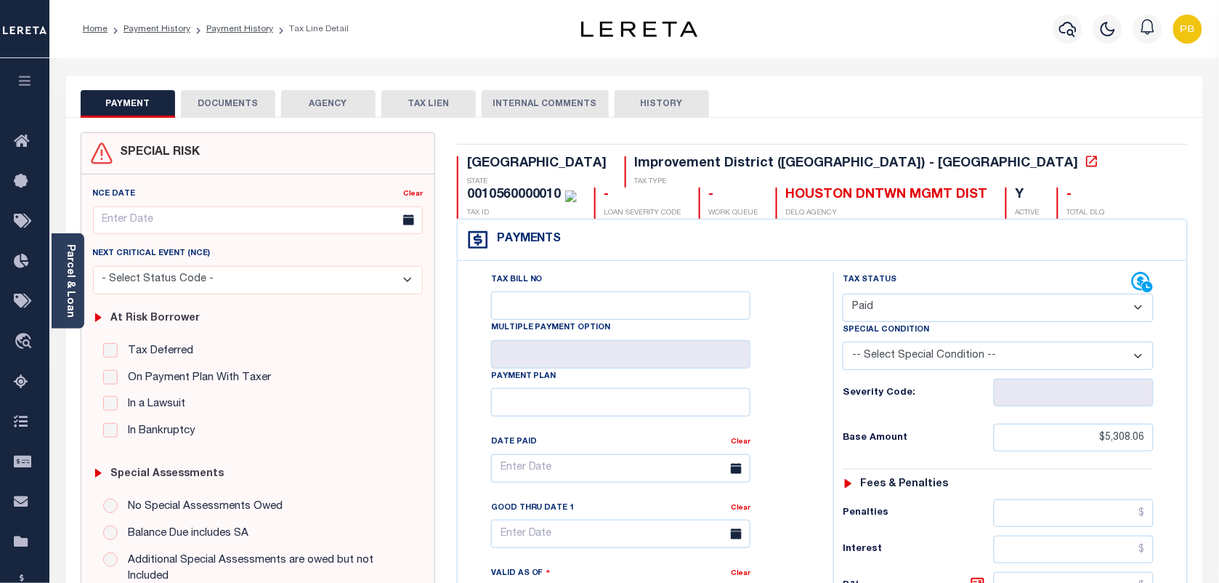
click at [212, 100] on button "DOCUMENTS" at bounding box center [228, 104] width 94 height 28
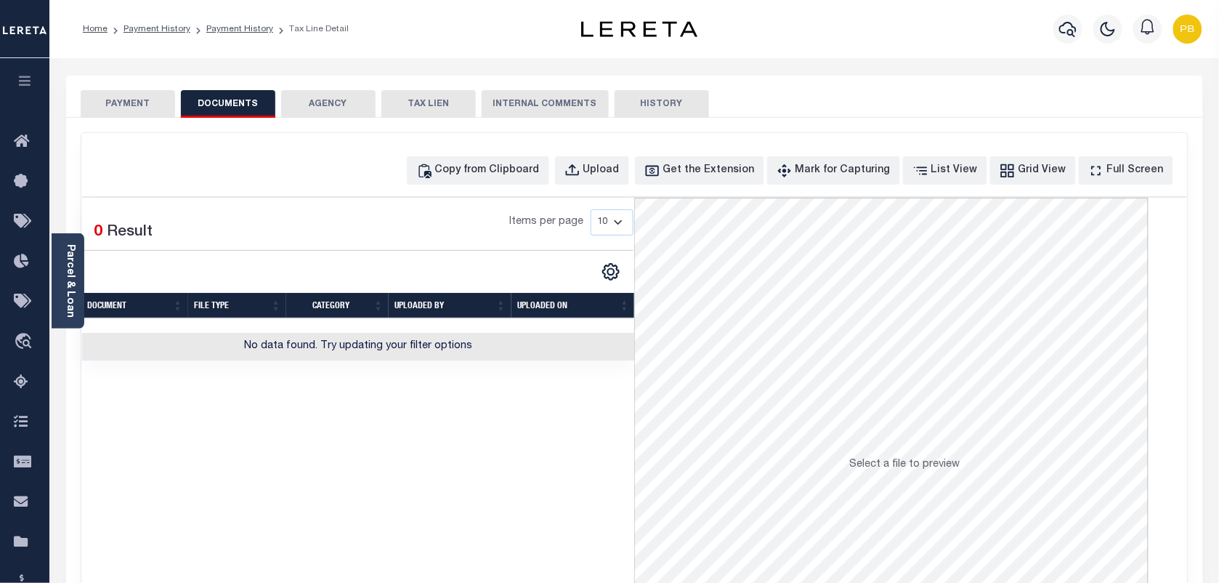
click at [121, 92] on button "PAYMENT" at bounding box center [128, 104] width 94 height 28
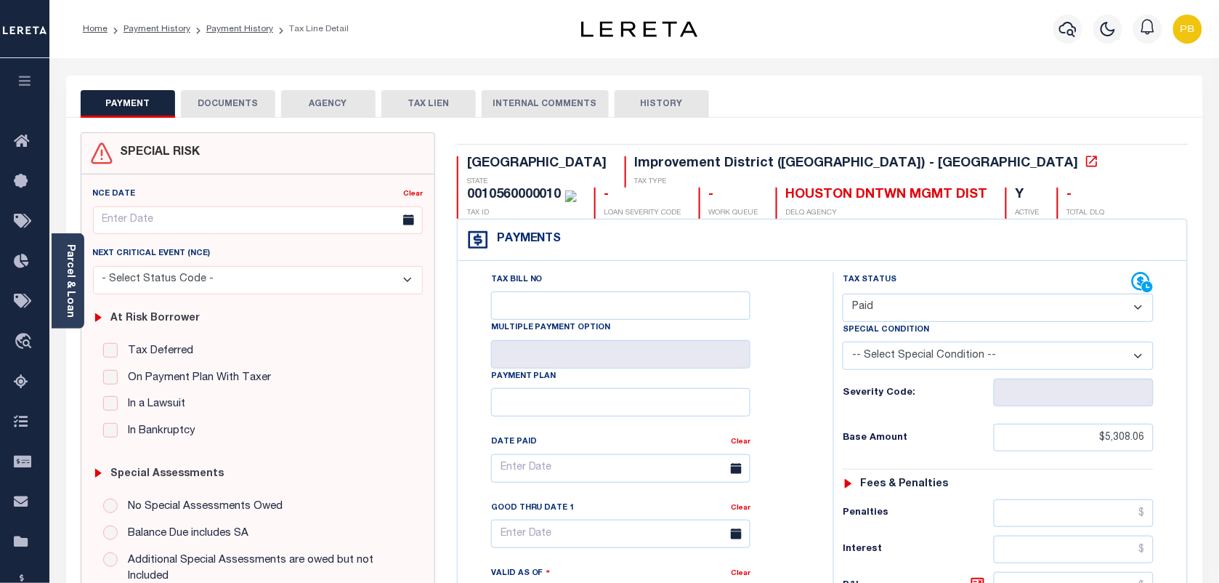
drag, startPoint x: 1121, startPoint y: 449, endPoint x: 782, endPoint y: 450, distance: 339.3
click at [782, 450] on div "Tax Bill No Multiple Payment Option Payment Plan Clear" at bounding box center [641, 476] width 339 height 408
click at [204, 98] on button "DOCUMENTS" at bounding box center [228, 104] width 94 height 28
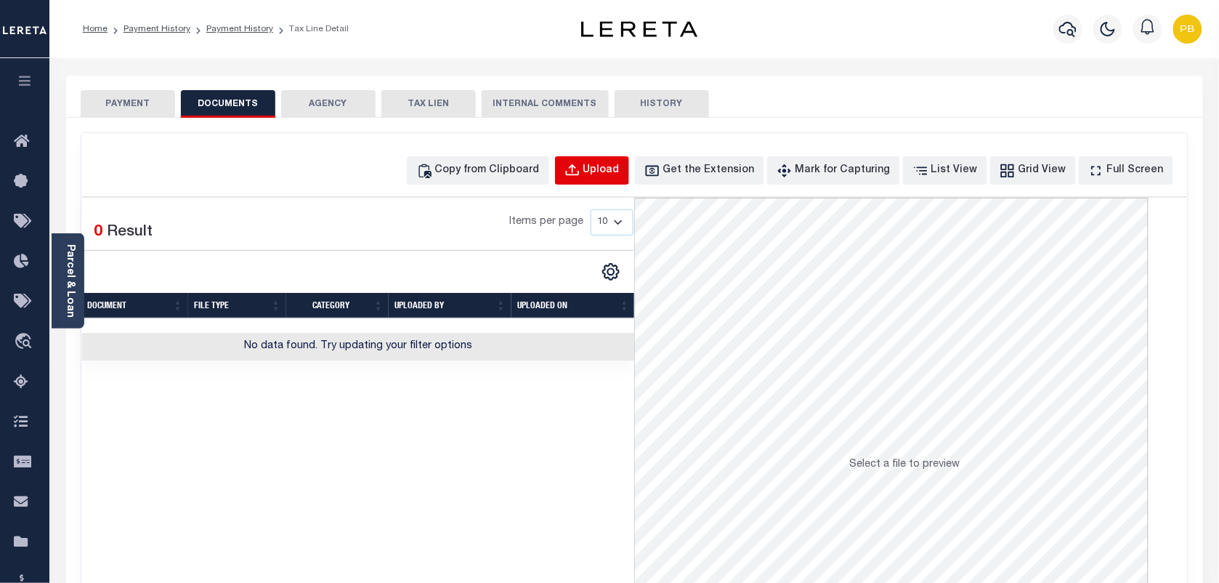
click at [615, 166] on div "Upload" at bounding box center [601, 171] width 36 height 16
select select "POP"
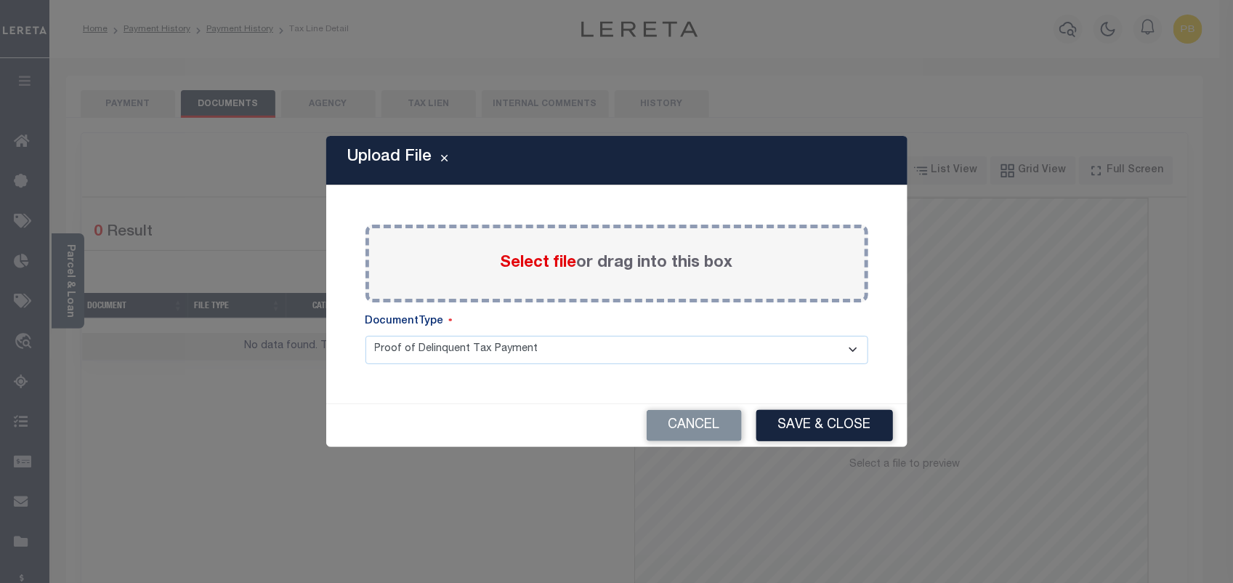
click at [522, 260] on span "Select file" at bounding box center [539, 263] width 76 height 16
click at [0, 0] on input "Select file or drag into this box" at bounding box center [0, 0] width 0 height 0
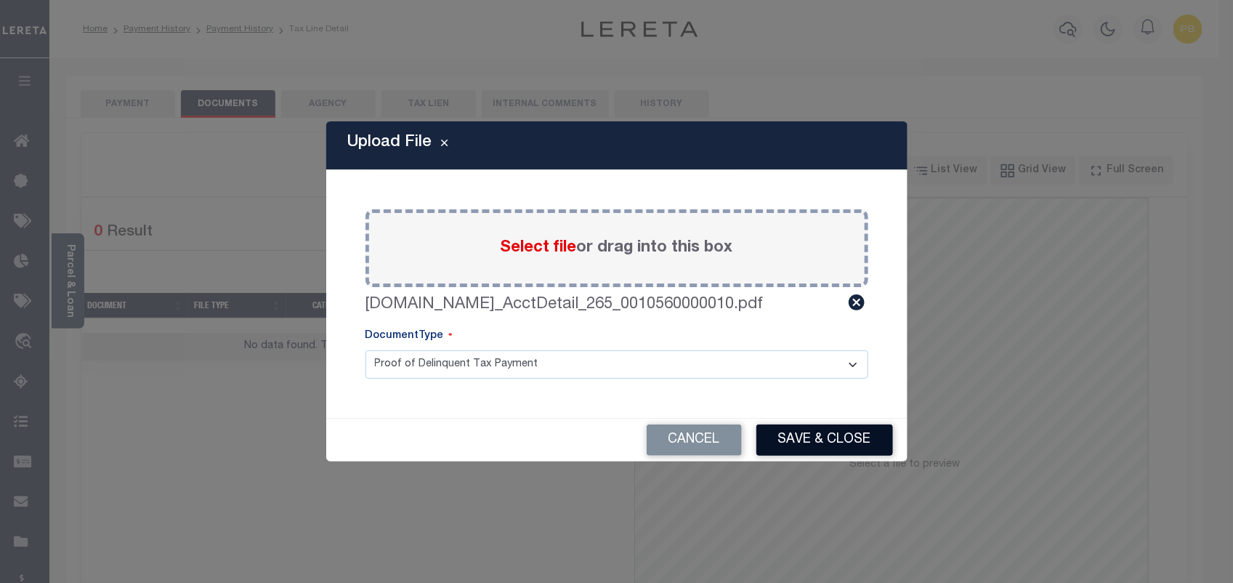
click at [790, 442] on button "Save & Close" at bounding box center [824, 439] width 137 height 31
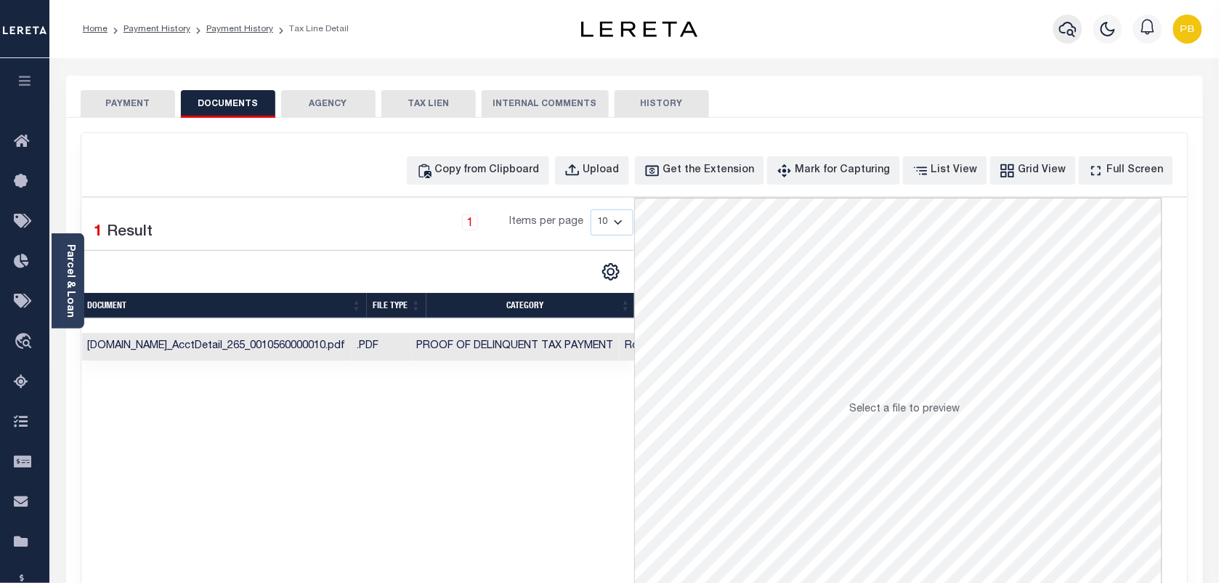
click at [1062, 25] on icon "button" at bounding box center [1067, 28] width 17 height 17
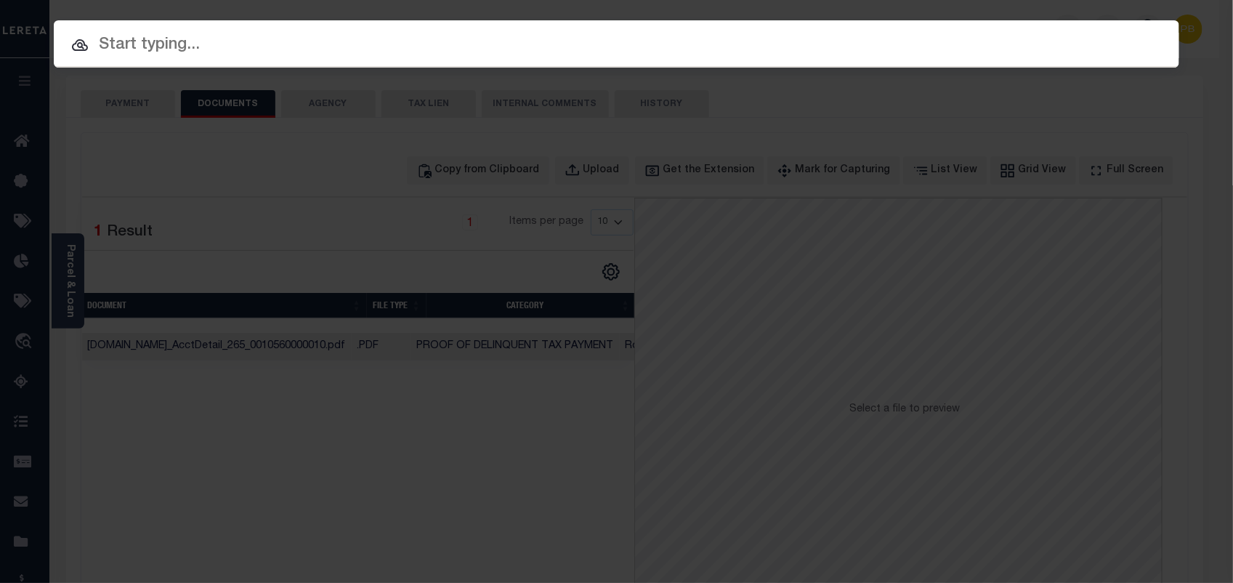
paste input "99980"
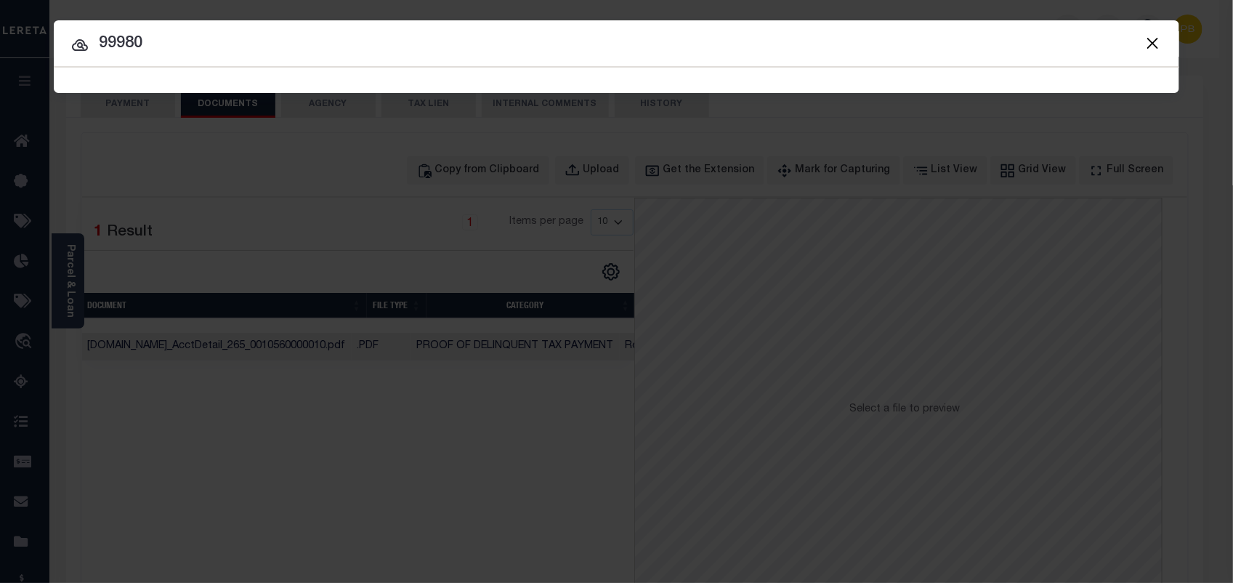
type input "99980"
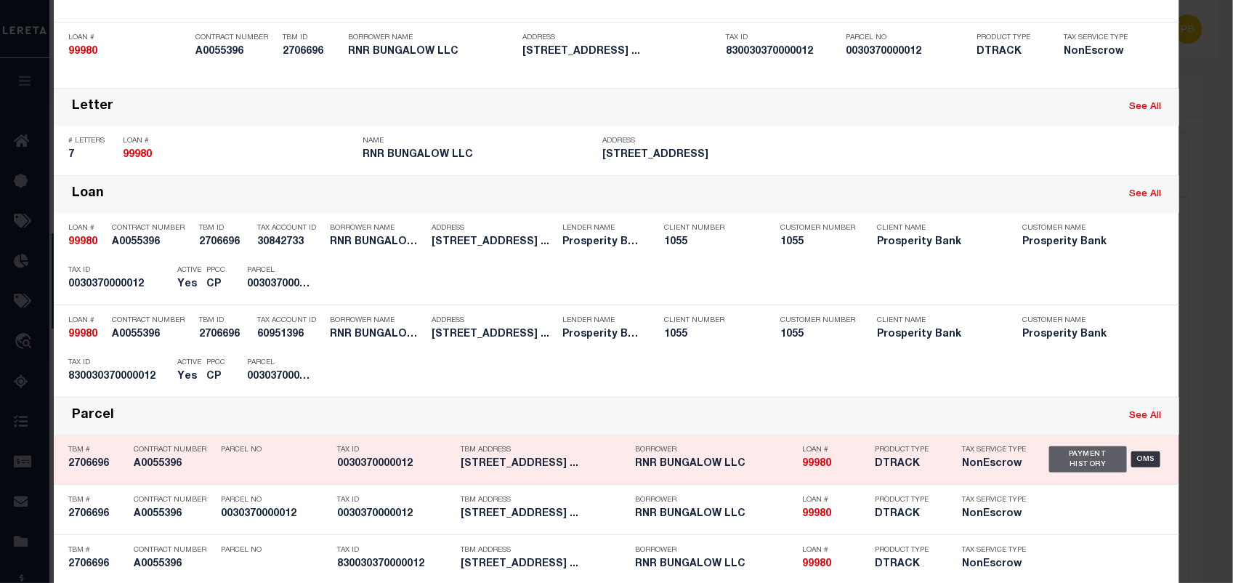
scroll to position [182, 0]
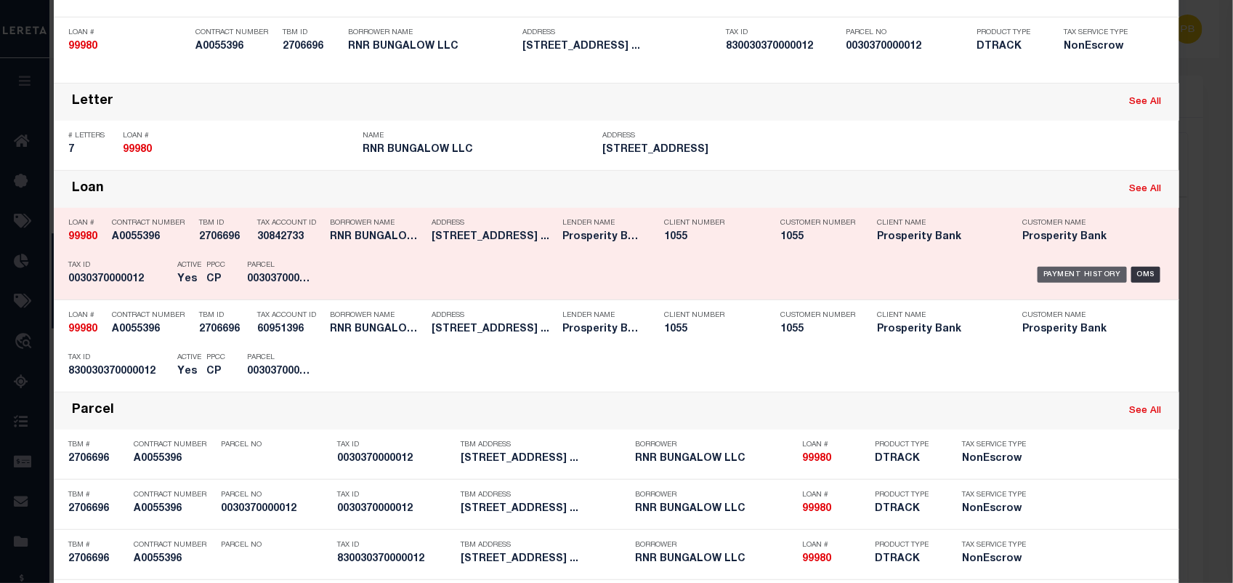
click at [1074, 273] on div "Payment History" at bounding box center [1082, 275] width 89 height 16
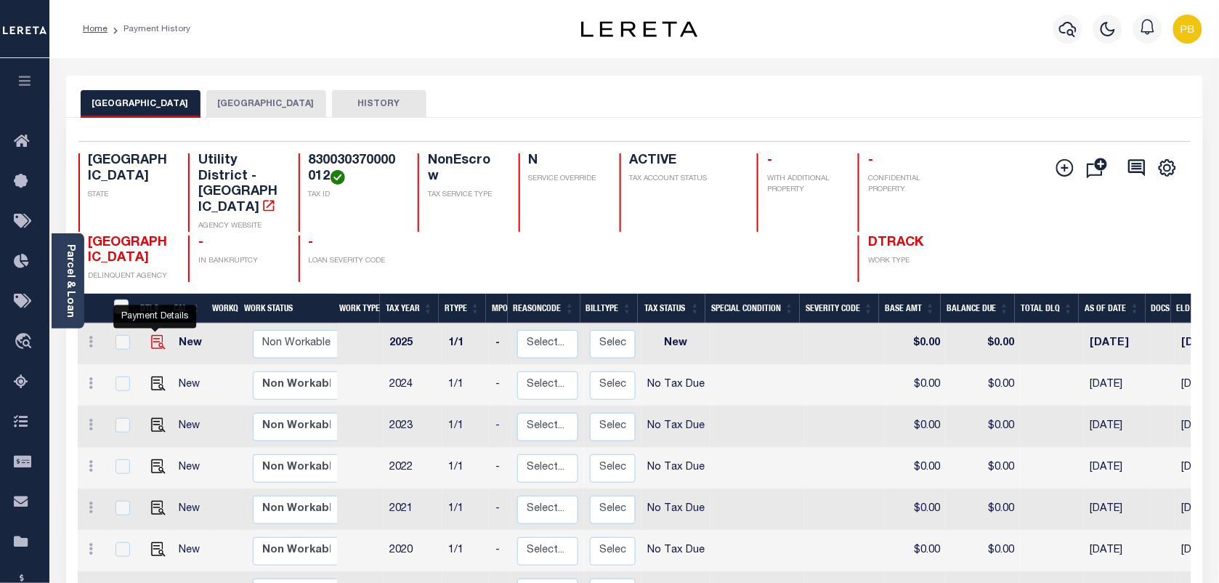
click at [156, 335] on img "" at bounding box center [158, 342] width 15 height 15
checkbox input "true"
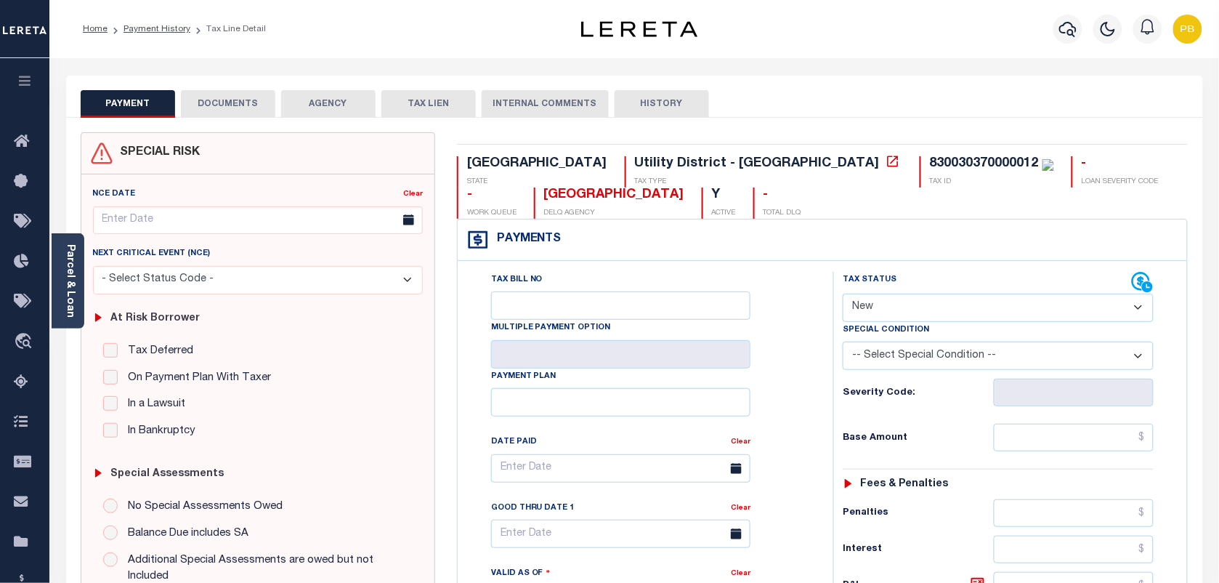
click at [912, 311] on select "- Select Status Code - Open Due/Unpaid Paid Incomplete No Tax Due Internal Refu…" at bounding box center [998, 308] width 311 height 28
select select "PYD"
click at [843, 295] on select "- Select Status Code - Open Due/Unpaid Paid Incomplete No Tax Due Internal Refu…" at bounding box center [998, 308] width 311 height 28
type input "[DATE]"
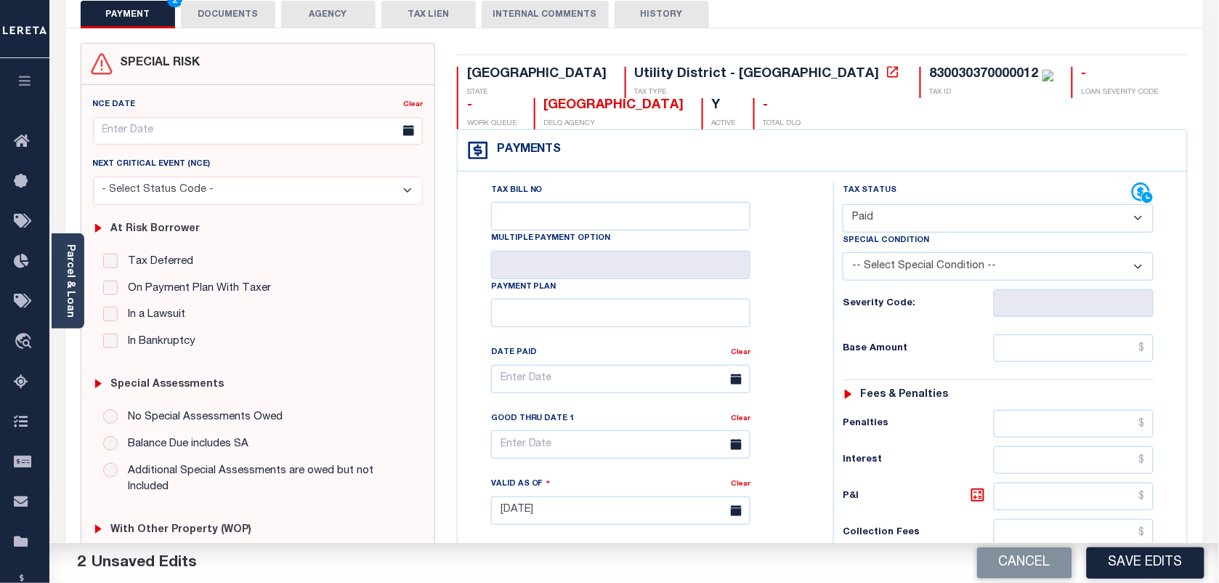
scroll to position [91, 0]
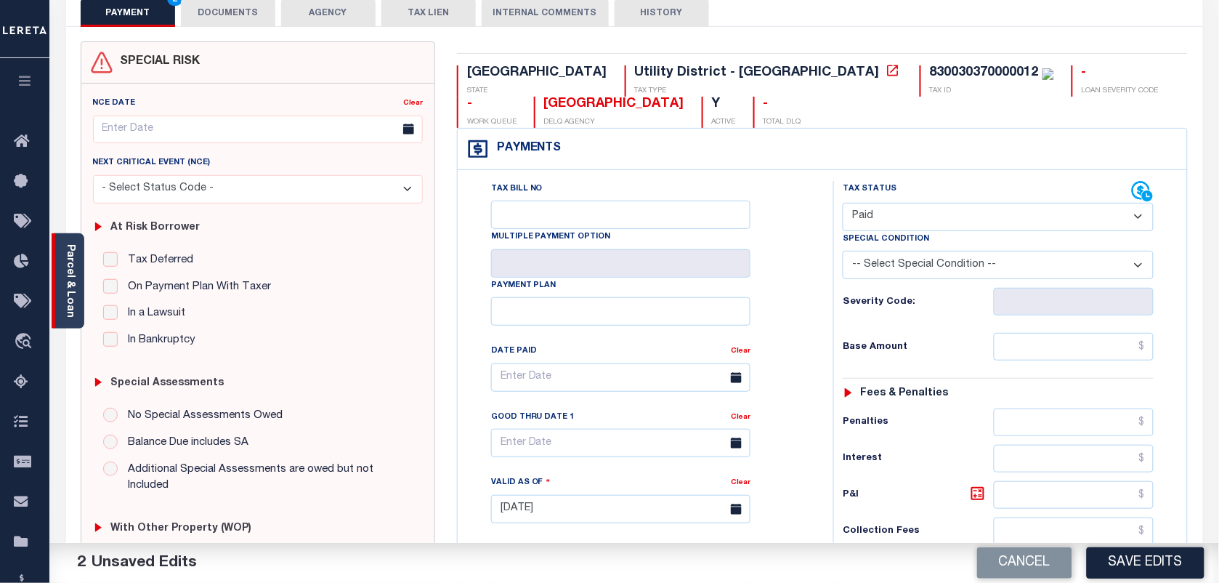
click at [73, 269] on link "Parcel & Loan" at bounding box center [70, 280] width 10 height 73
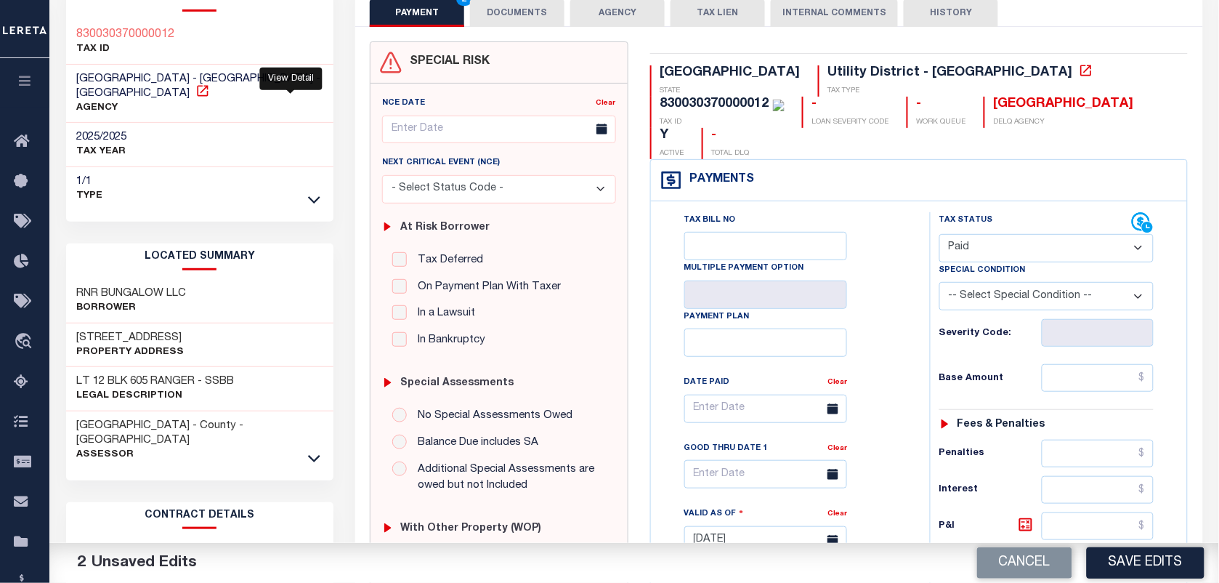
click at [210, 84] on icon at bounding box center [202, 91] width 15 height 15
